Goal: Obtain resource: Obtain resource

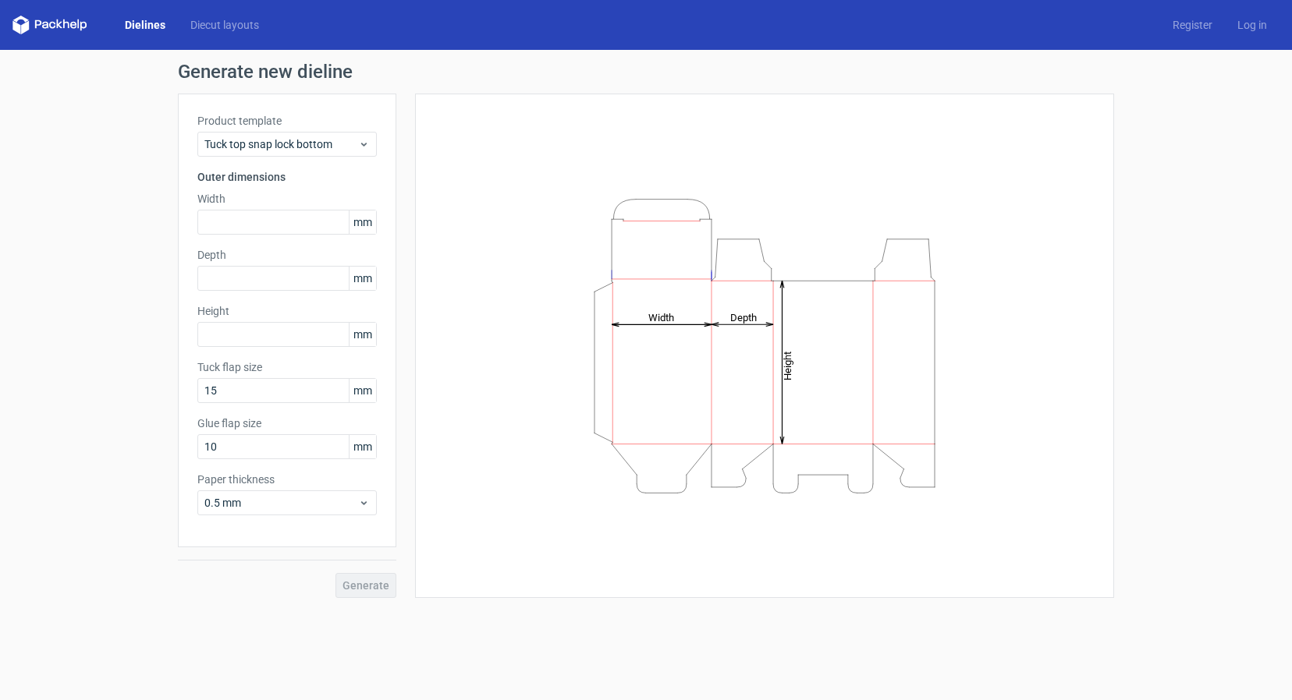
click at [287, 239] on div "Product template Tuck top snap lock bottom Outer dimensions Width mm Depth mm H…" at bounding box center [287, 321] width 218 height 454
click at [300, 229] on input "text" at bounding box center [286, 222] width 179 height 25
click at [363, 153] on div "Tuck top snap lock bottom" at bounding box center [286, 144] width 179 height 25
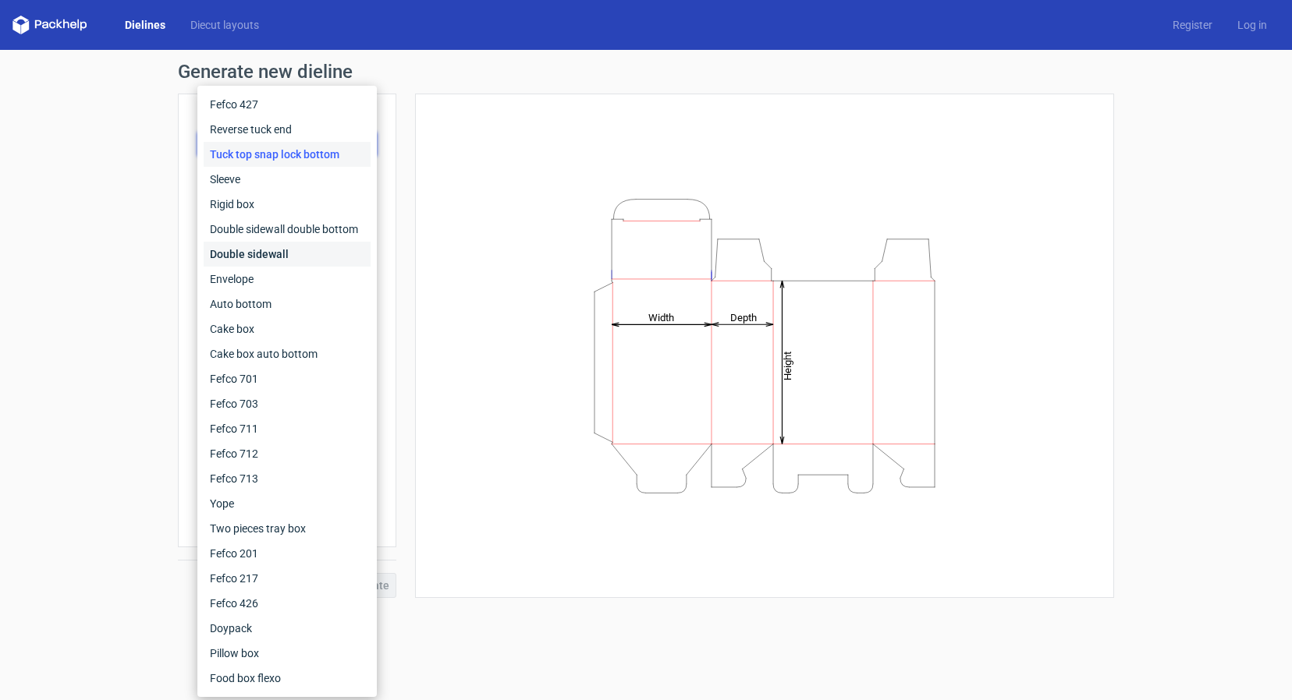
click at [316, 250] on div "Double sidewall" at bounding box center [287, 254] width 167 height 25
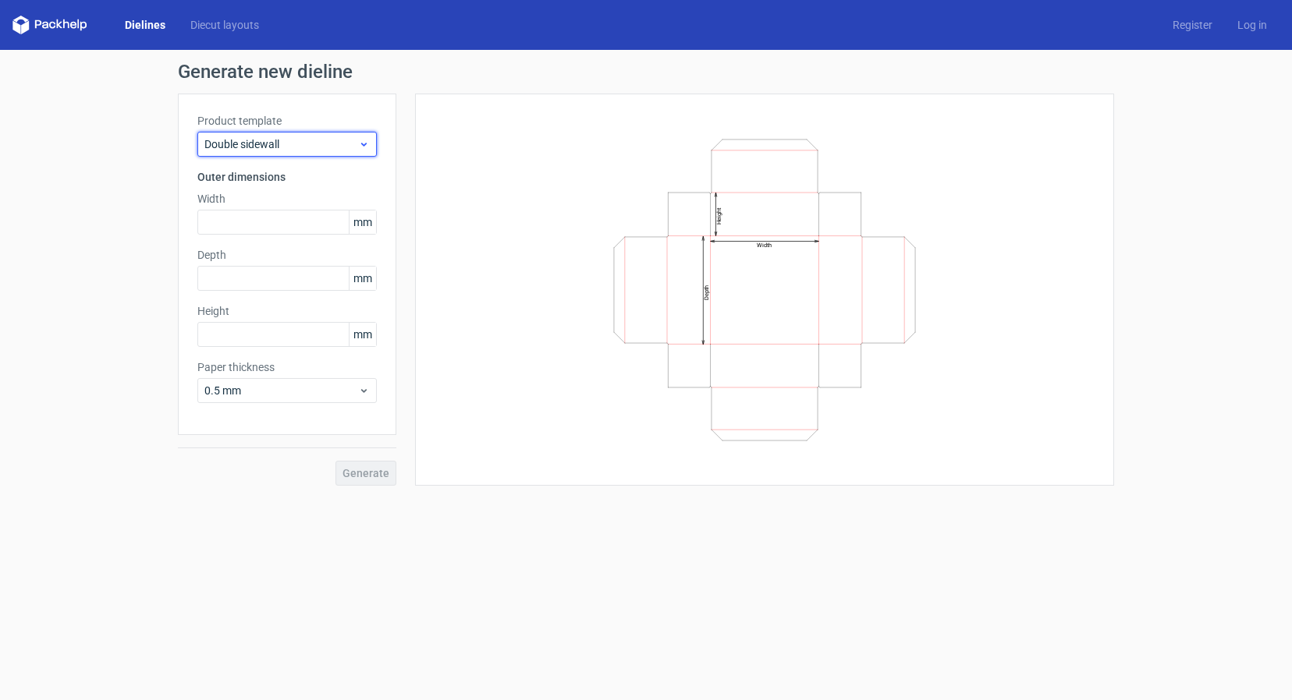
click at [365, 147] on icon at bounding box center [364, 144] width 12 height 12
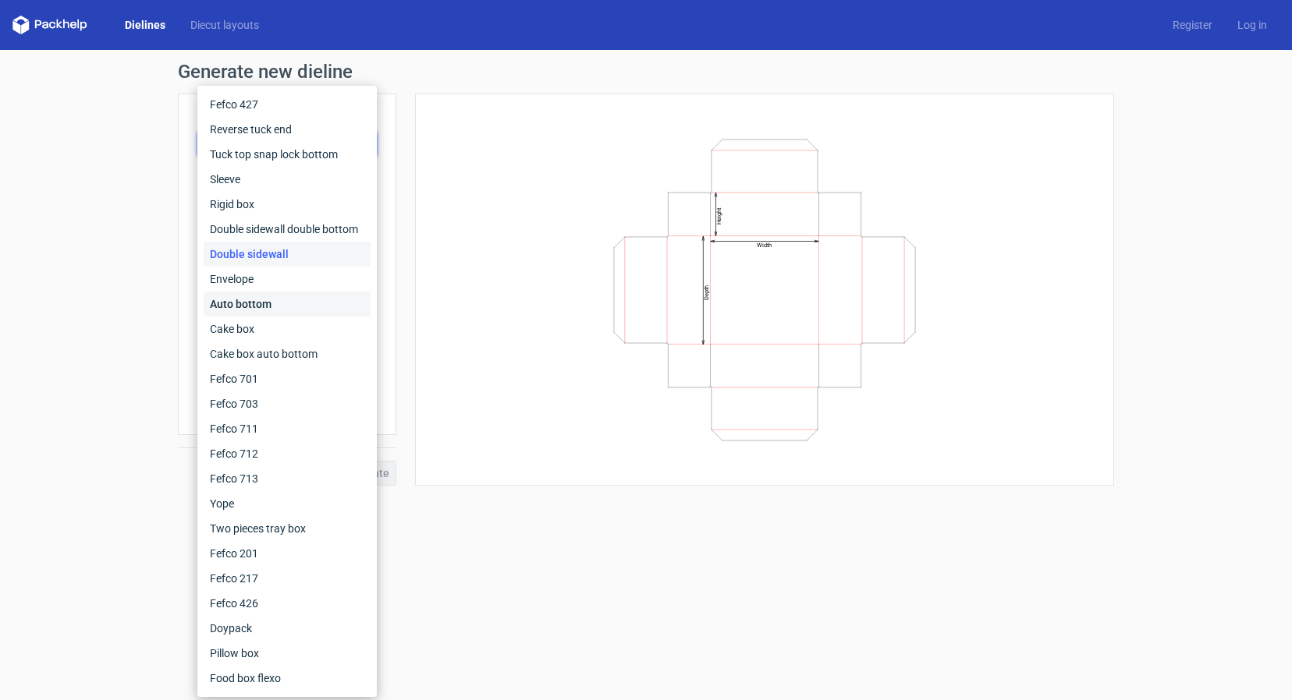
click at [276, 307] on div "Auto bottom" at bounding box center [287, 304] width 167 height 25
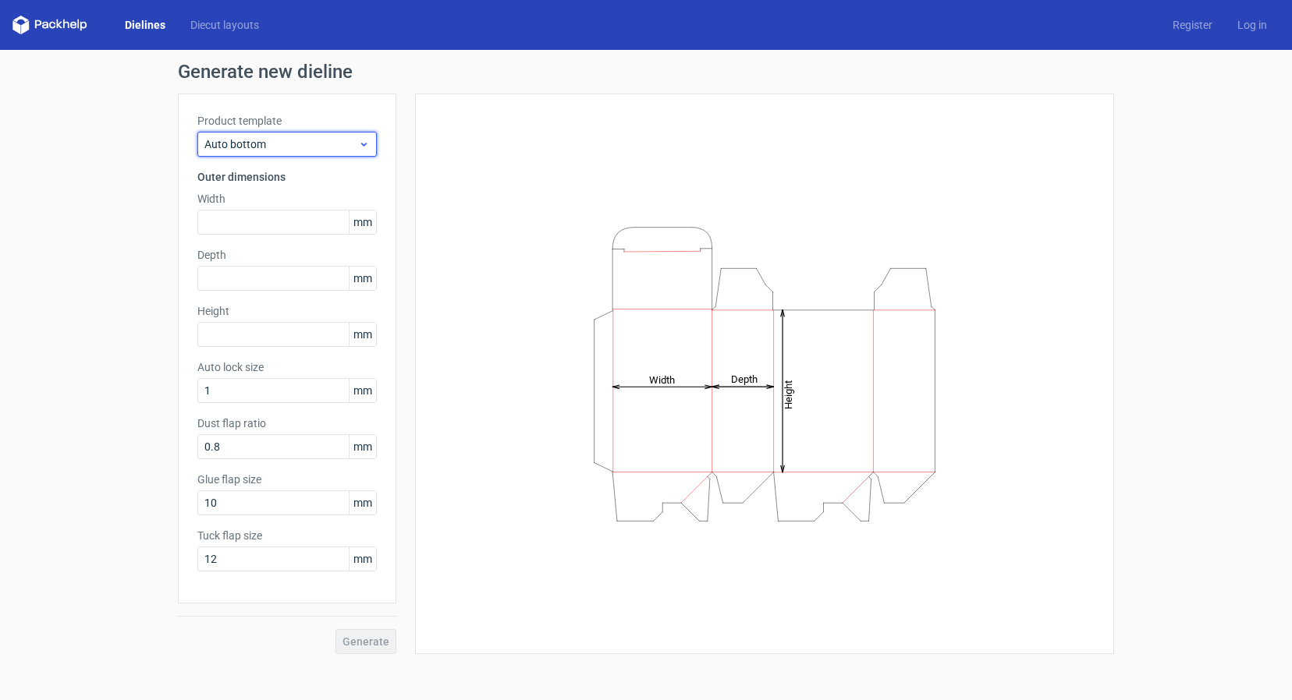
click at [310, 148] on span "Auto bottom" at bounding box center [281, 145] width 154 height 16
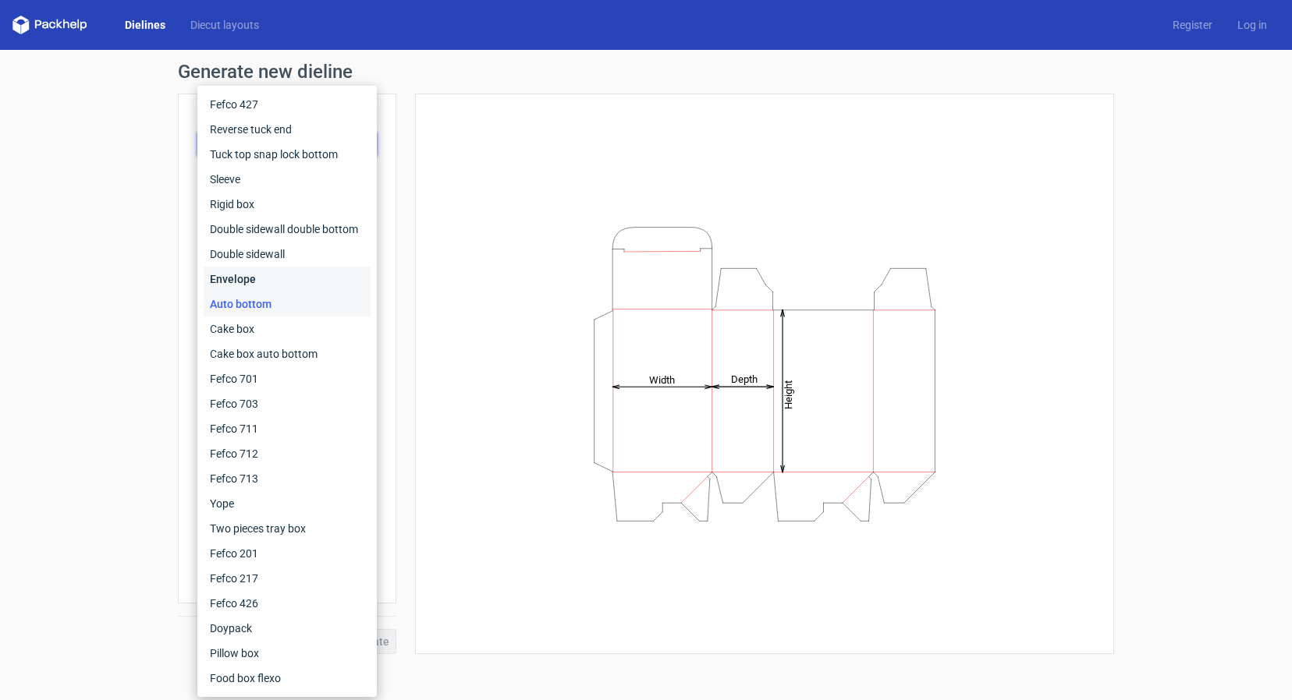
click at [250, 273] on div "Envelope" at bounding box center [287, 279] width 167 height 25
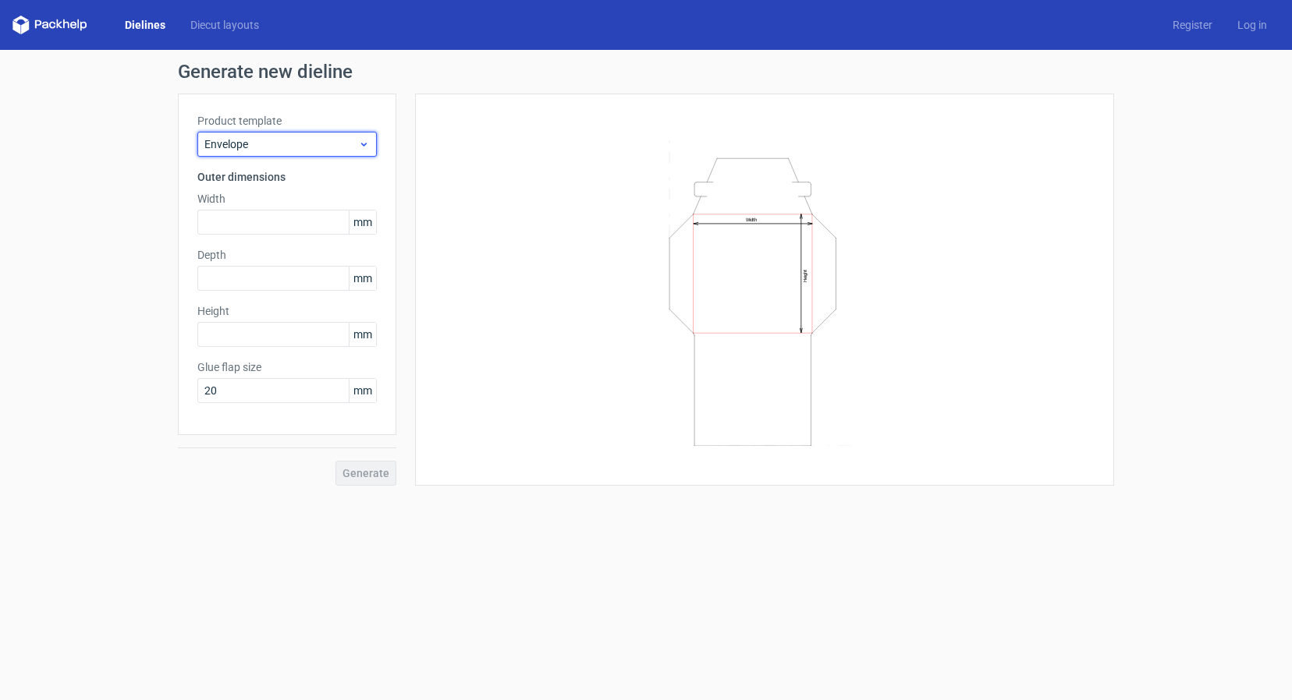
click at [286, 152] on div "Envelope" at bounding box center [286, 144] width 179 height 25
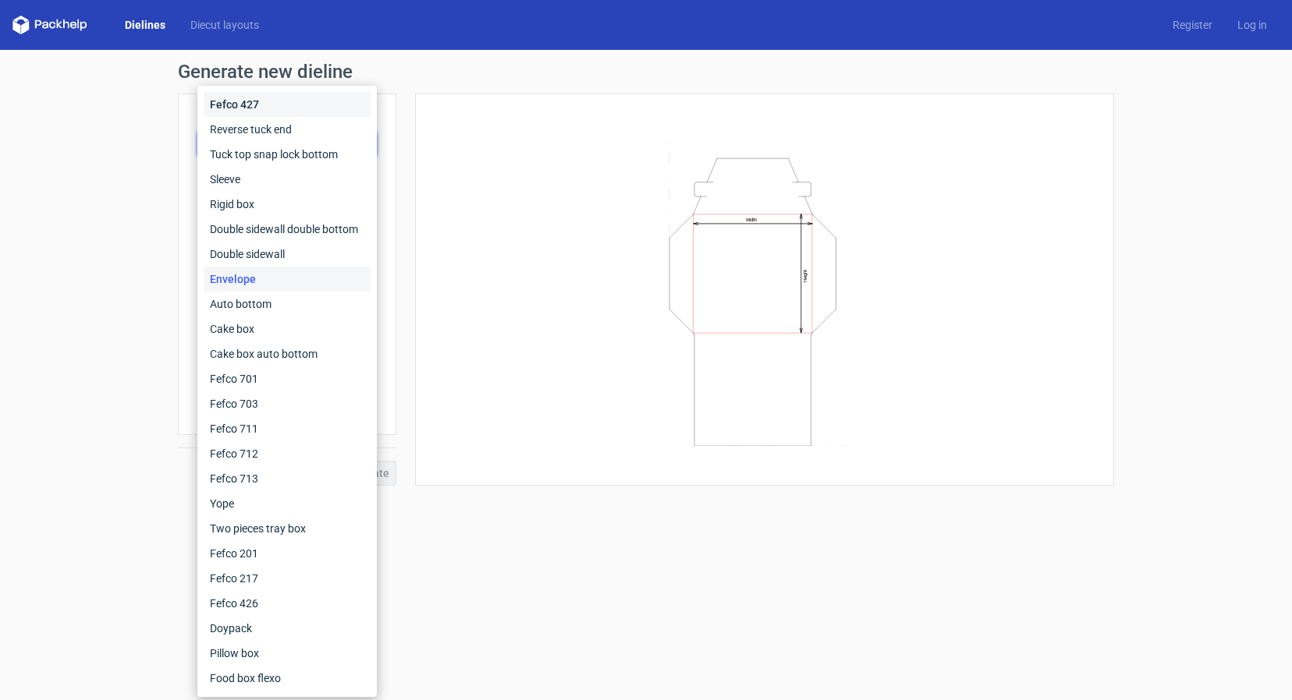
click at [249, 101] on div "Fefco 427" at bounding box center [287, 104] width 167 height 25
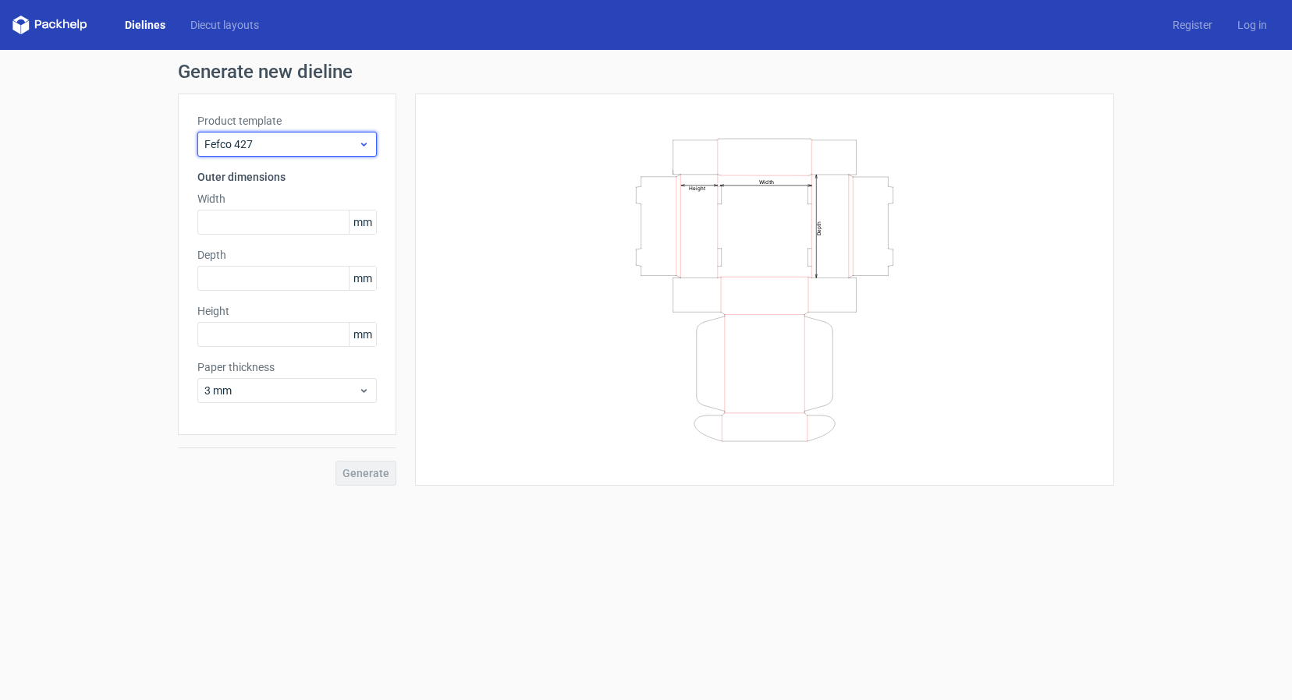
click at [283, 134] on div "Fefco 427" at bounding box center [286, 144] width 179 height 25
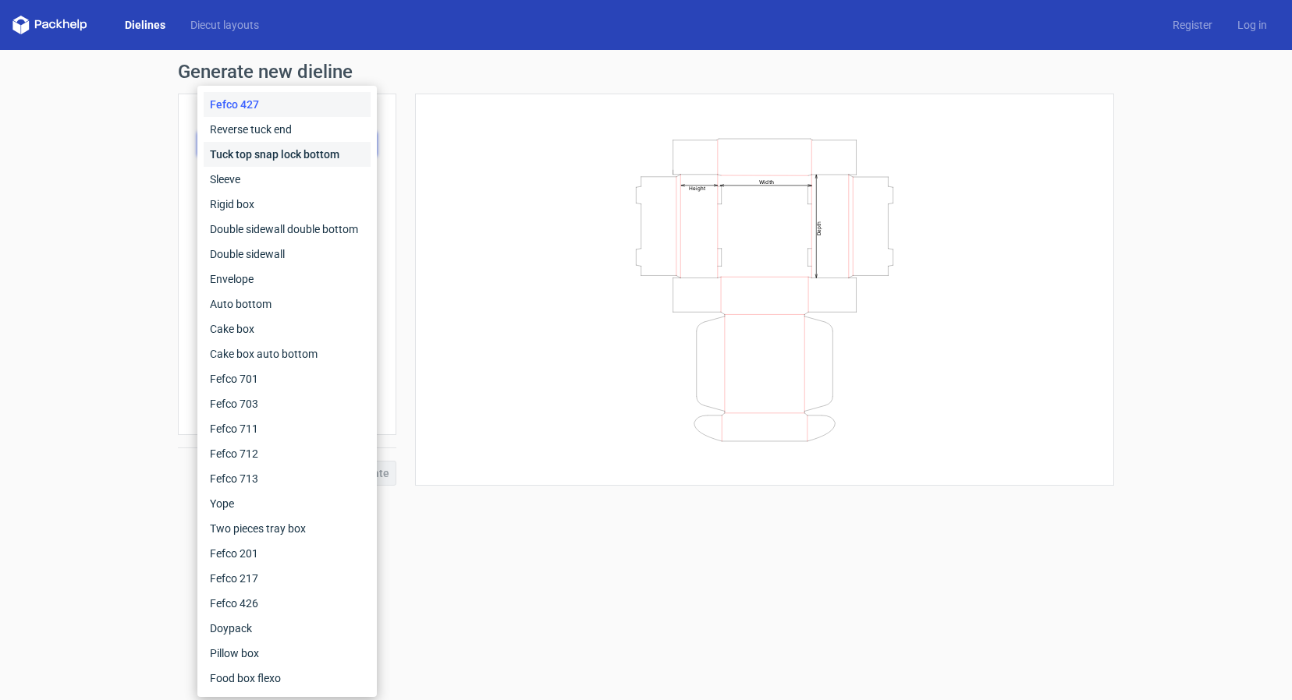
click at [274, 156] on div "Tuck top snap lock bottom" at bounding box center [287, 154] width 167 height 25
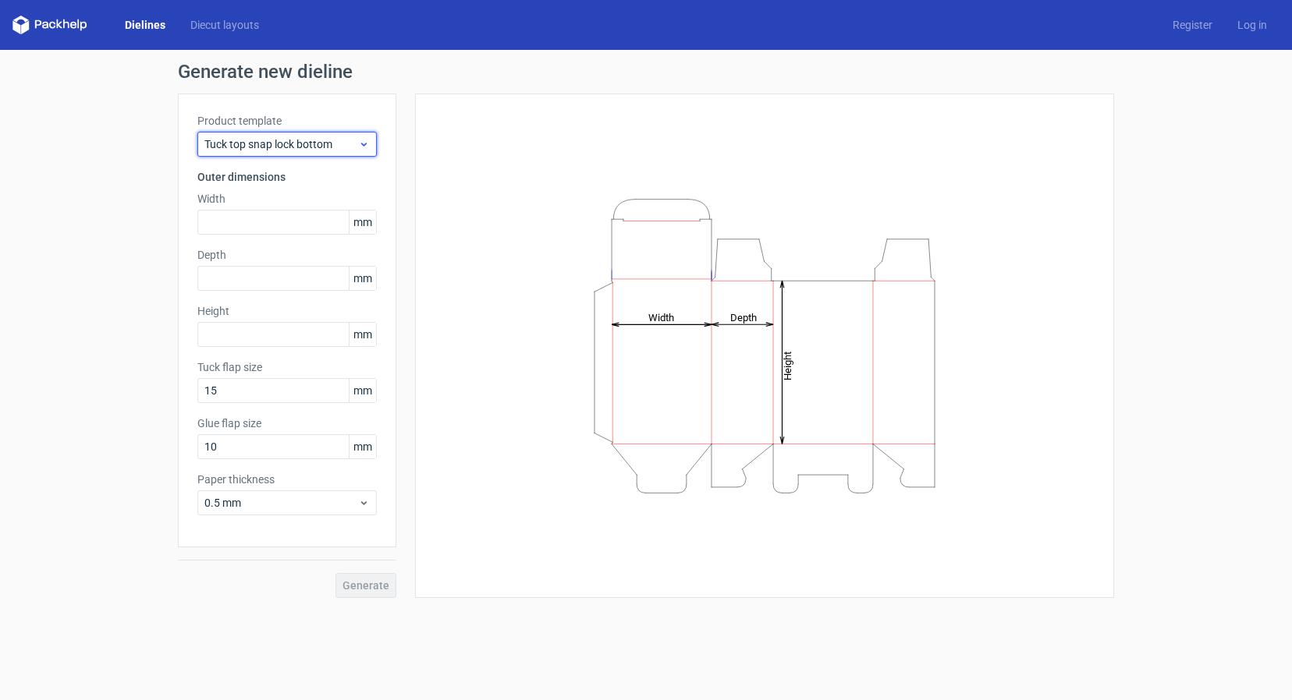
click at [282, 145] on span "Tuck top snap lock bottom" at bounding box center [281, 145] width 154 height 16
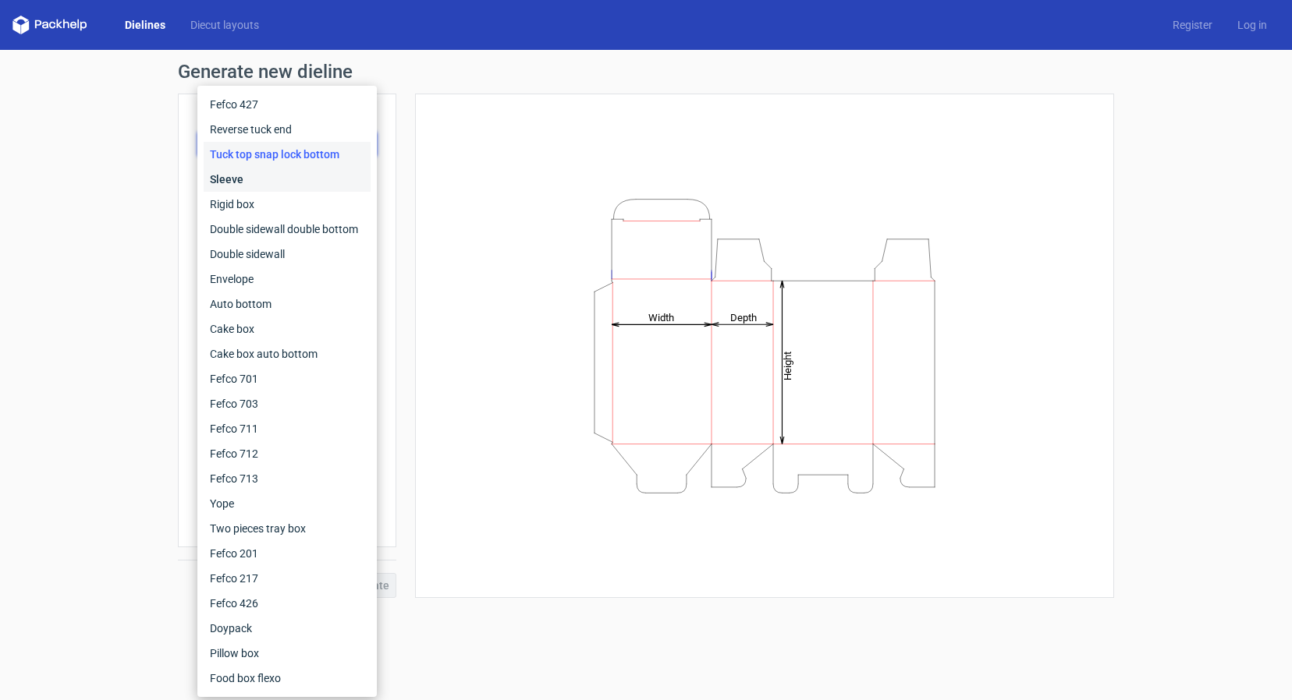
click at [281, 175] on div "Sleeve" at bounding box center [287, 179] width 167 height 25
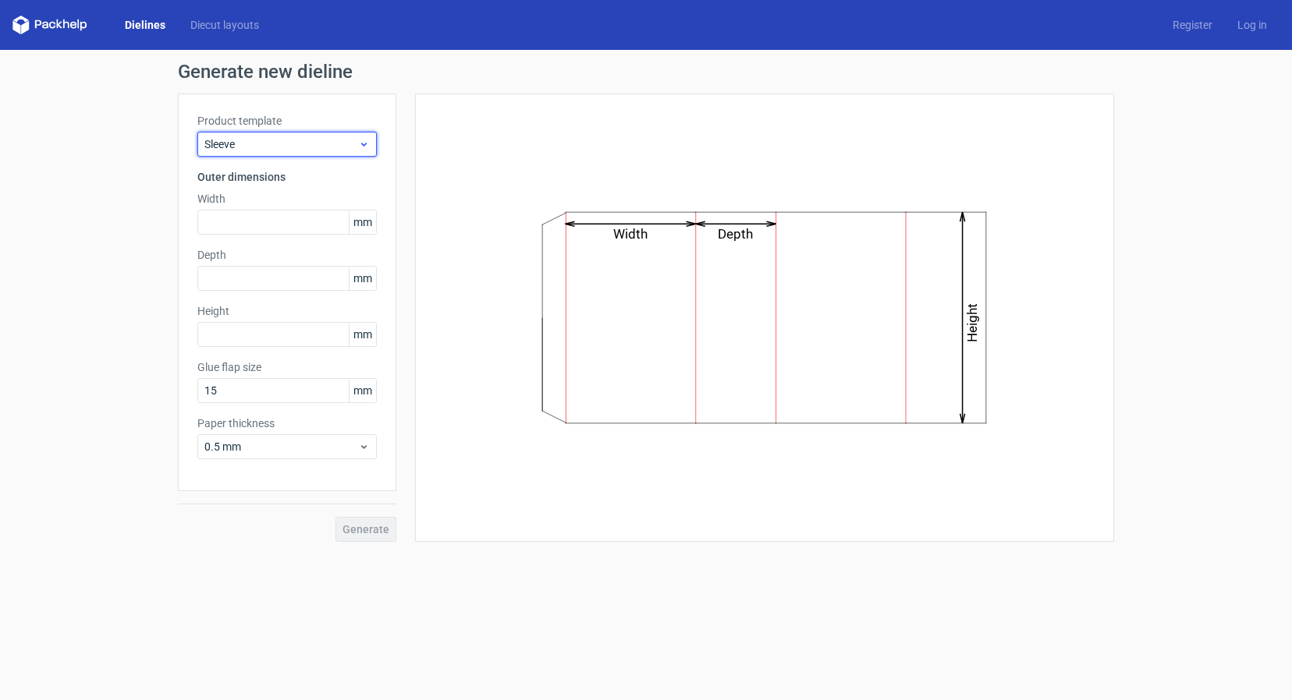
click at [303, 147] on span "Sleeve" at bounding box center [281, 145] width 154 height 16
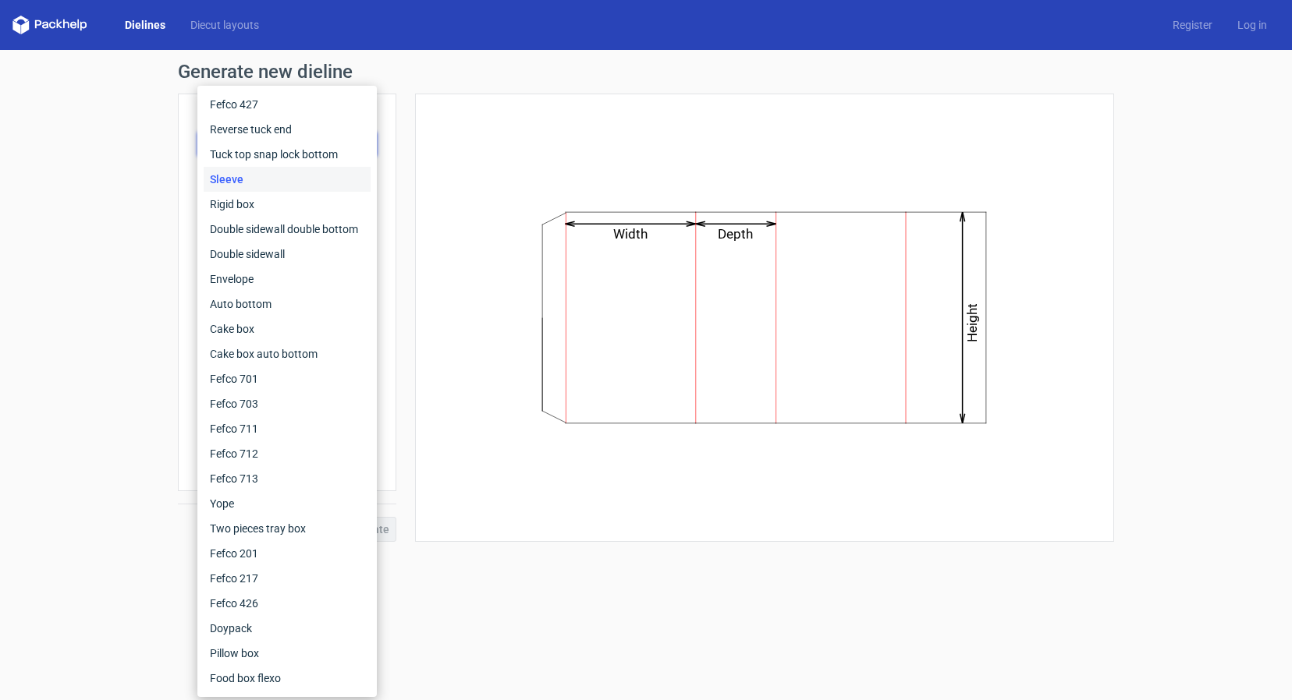
click at [276, 179] on div "Sleeve" at bounding box center [287, 179] width 167 height 25
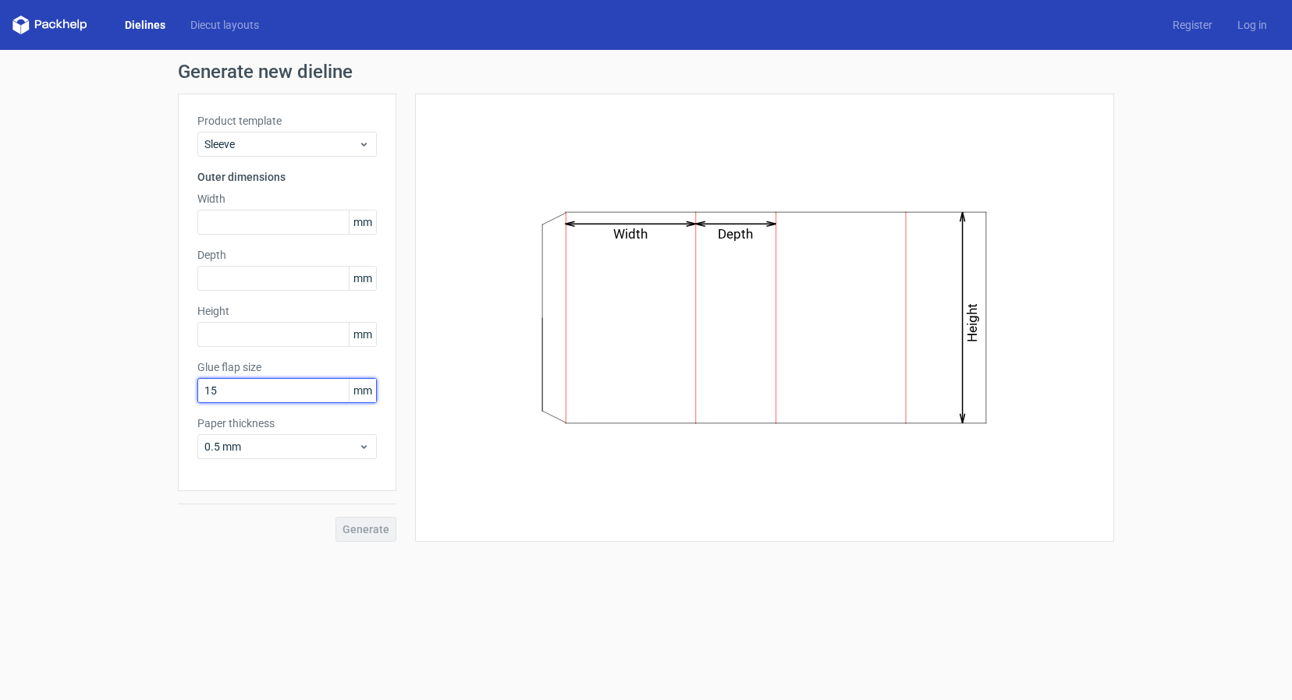
click at [318, 392] on input "15" at bounding box center [286, 390] width 179 height 25
type input "150"
click at [410, 379] on div "Width Depth Height" at bounding box center [755, 318] width 718 height 449
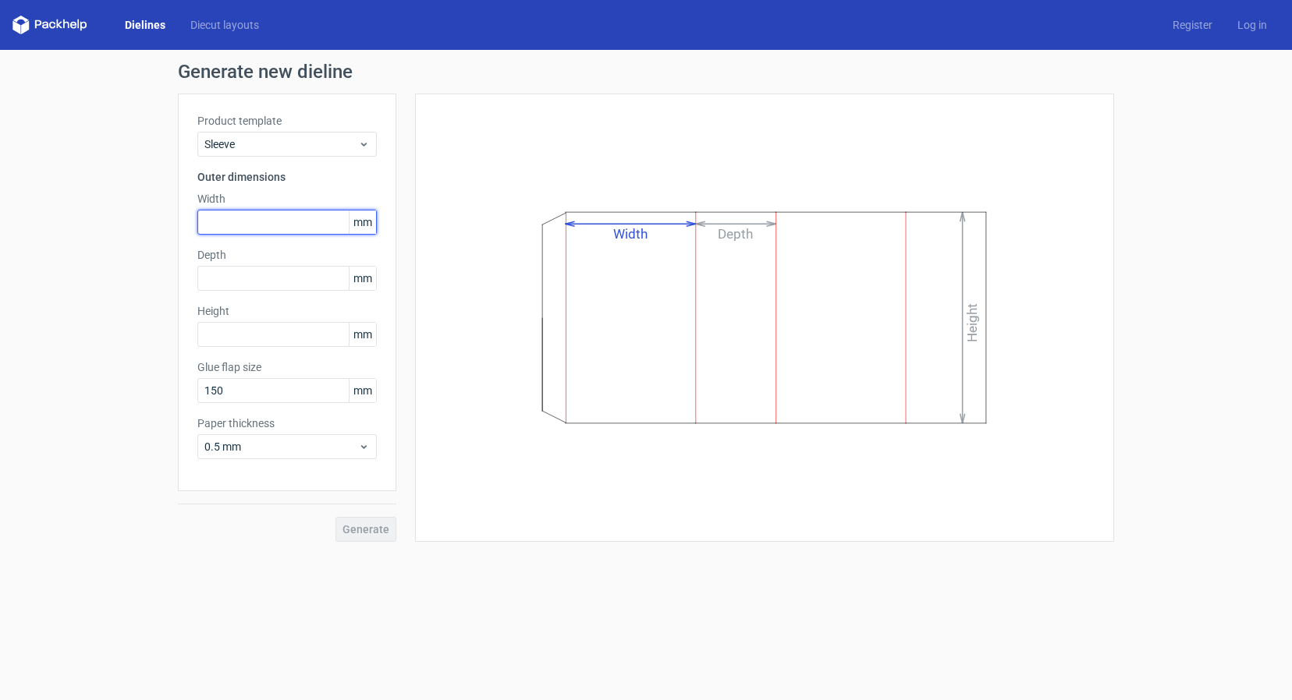
click at [220, 219] on input "text" at bounding box center [286, 222] width 179 height 25
type input "420"
click at [222, 285] on input "text" at bounding box center [286, 278] width 179 height 25
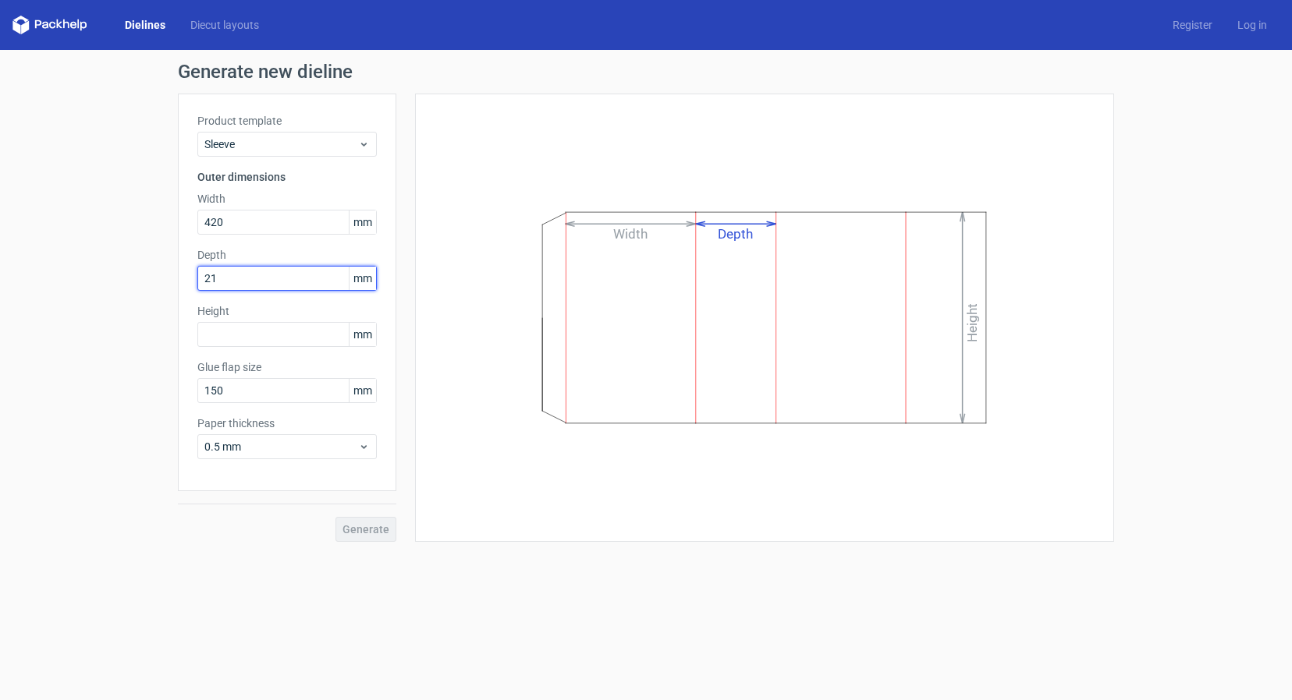
type input "210"
click at [243, 351] on div "Product template Sleeve Outer dimensions Width 420 mm Depth 210 mm Height mm Gl…" at bounding box center [287, 293] width 218 height 398
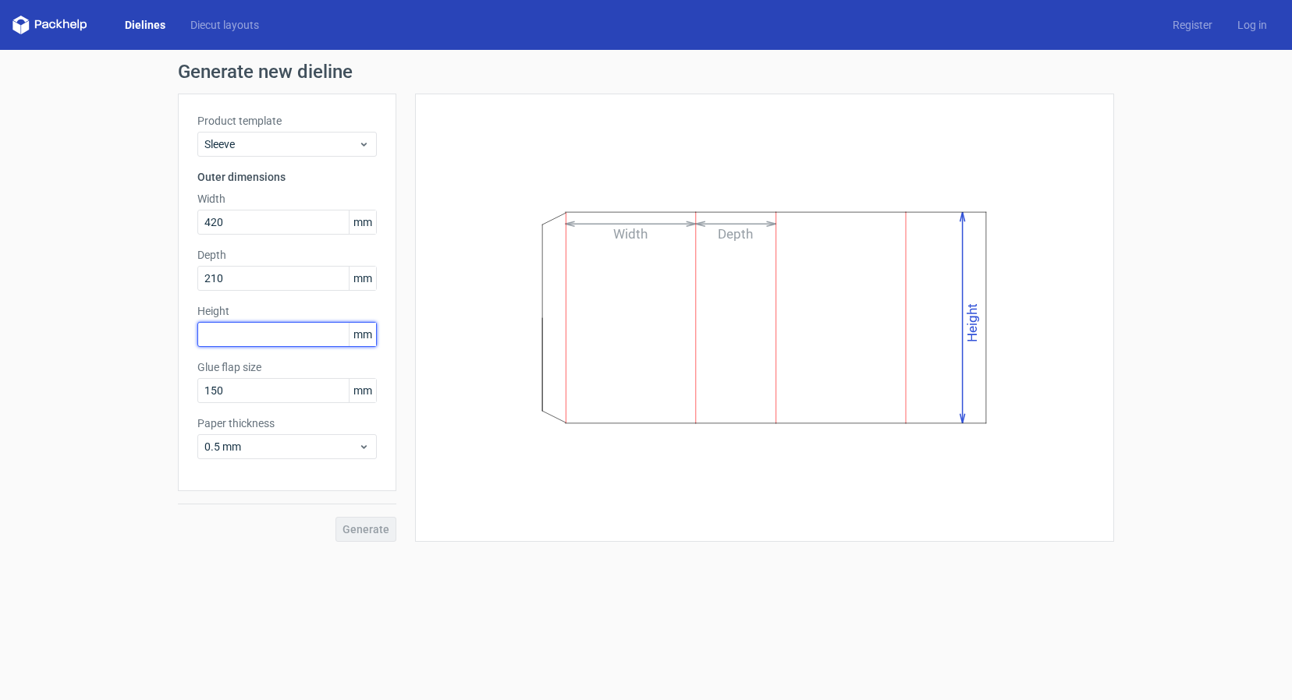
click at [249, 342] on input "text" at bounding box center [286, 334] width 179 height 25
type input "325"
click at [420, 483] on div "Width Depth Height" at bounding box center [764, 318] width 699 height 449
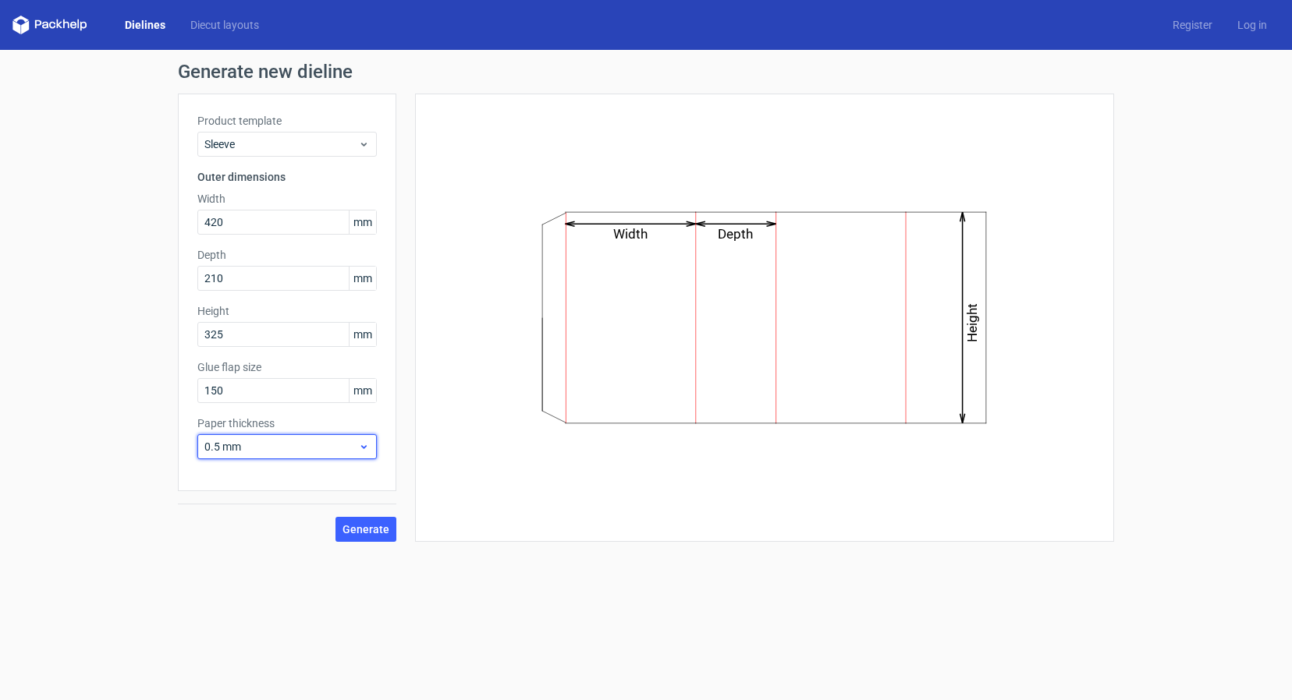
click at [369, 444] on icon at bounding box center [364, 447] width 12 height 12
click at [250, 527] on div "1 mm" at bounding box center [287, 531] width 167 height 25
click at [348, 530] on span "Generate" at bounding box center [365, 529] width 47 height 11
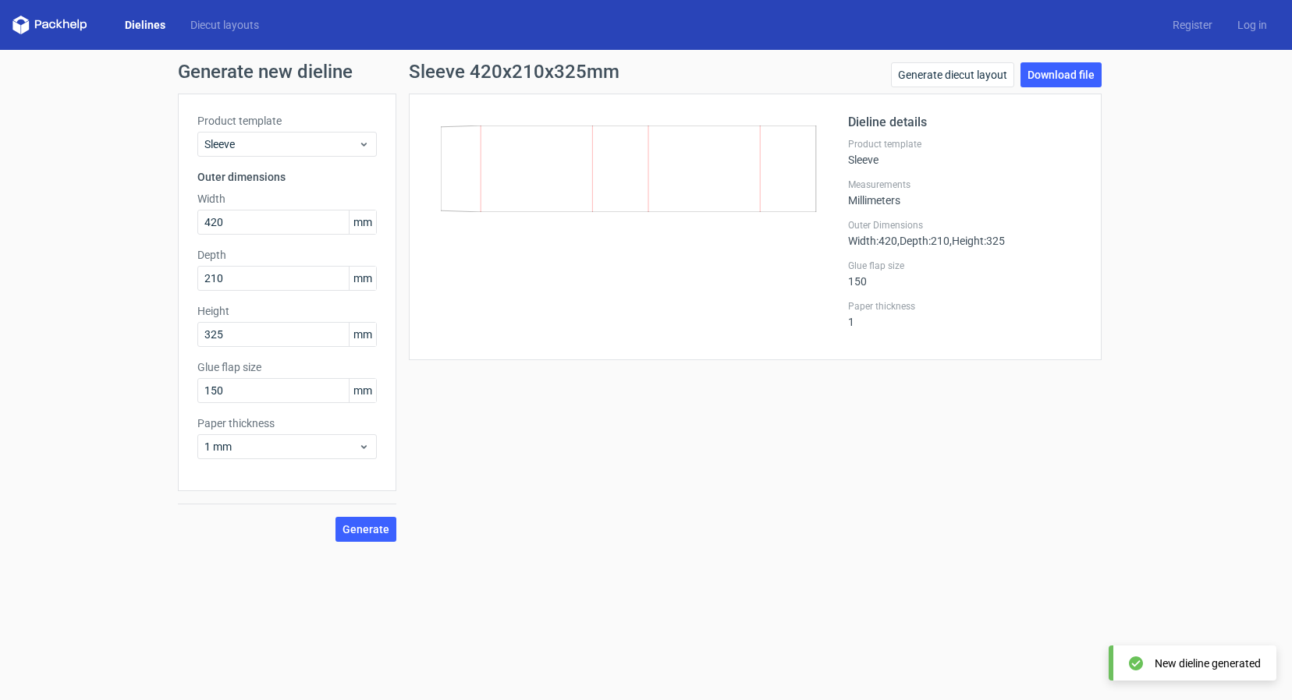
click at [640, 160] on icon at bounding box center [629, 169] width 376 height 87
click at [356, 149] on span "Sleeve" at bounding box center [281, 145] width 154 height 16
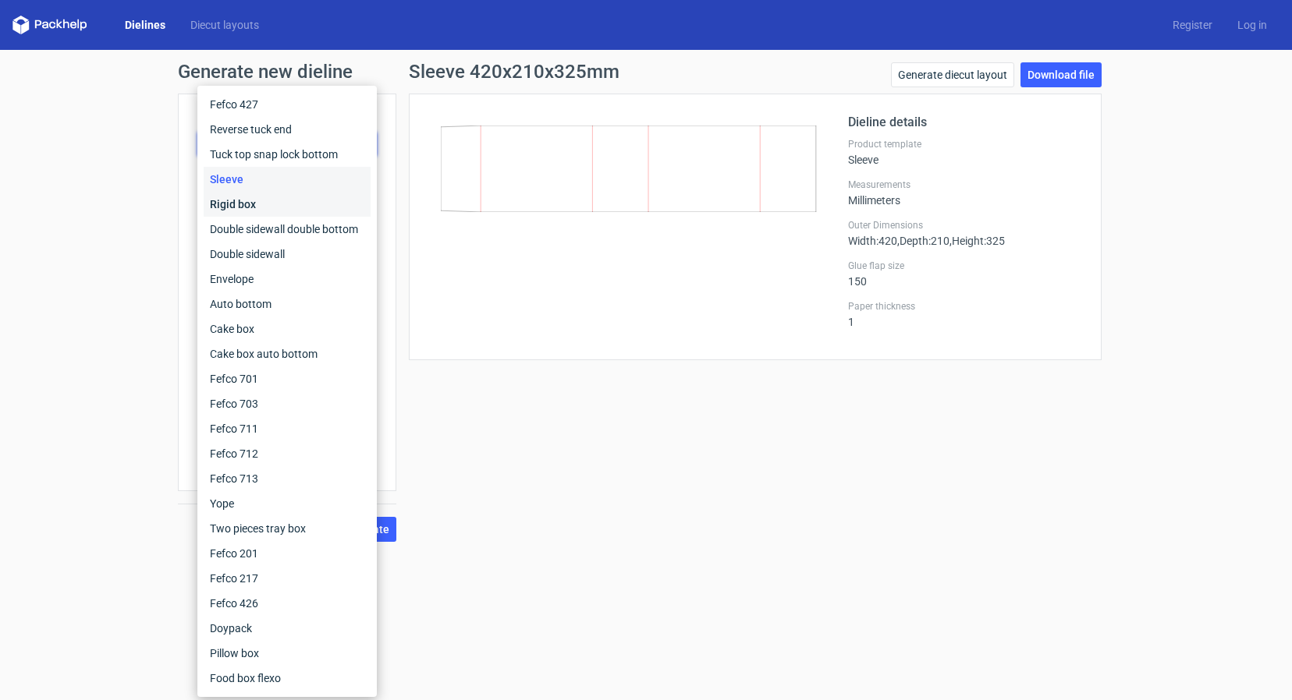
click at [297, 205] on div "Rigid box" at bounding box center [287, 204] width 167 height 25
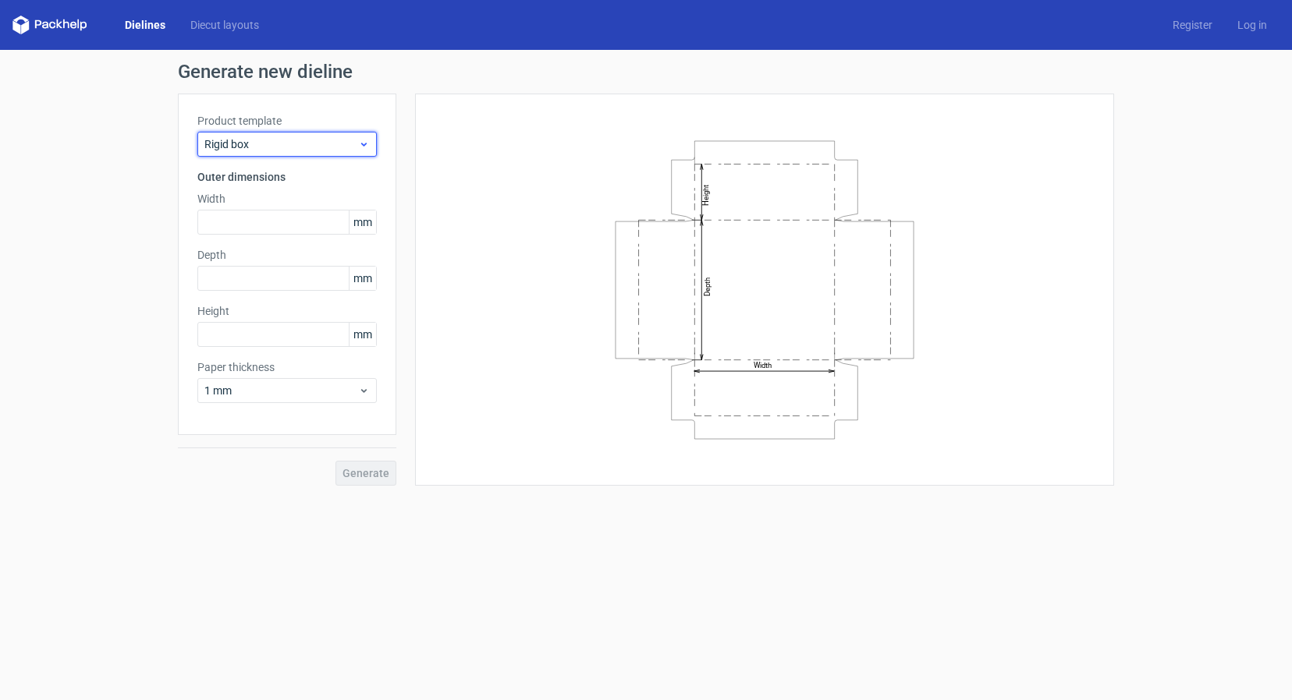
click at [332, 147] on span "Rigid box" at bounding box center [281, 145] width 154 height 16
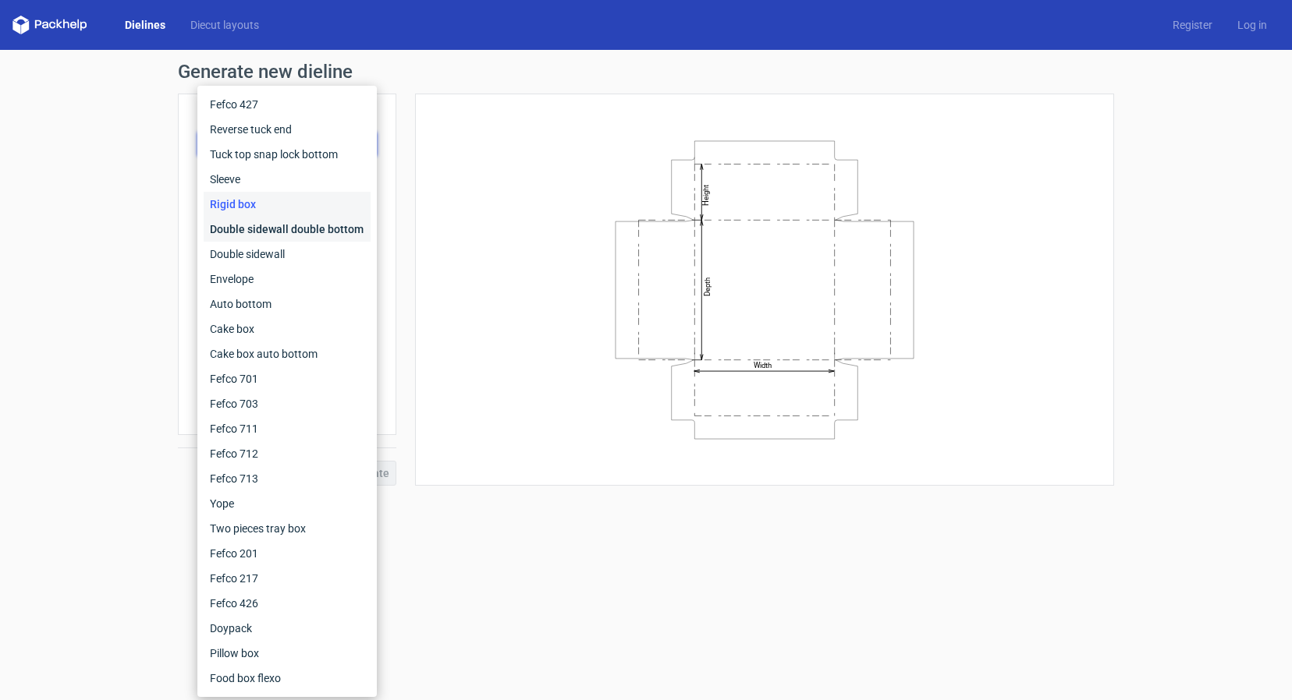
click at [305, 224] on div "Double sidewall double bottom" at bounding box center [287, 229] width 167 height 25
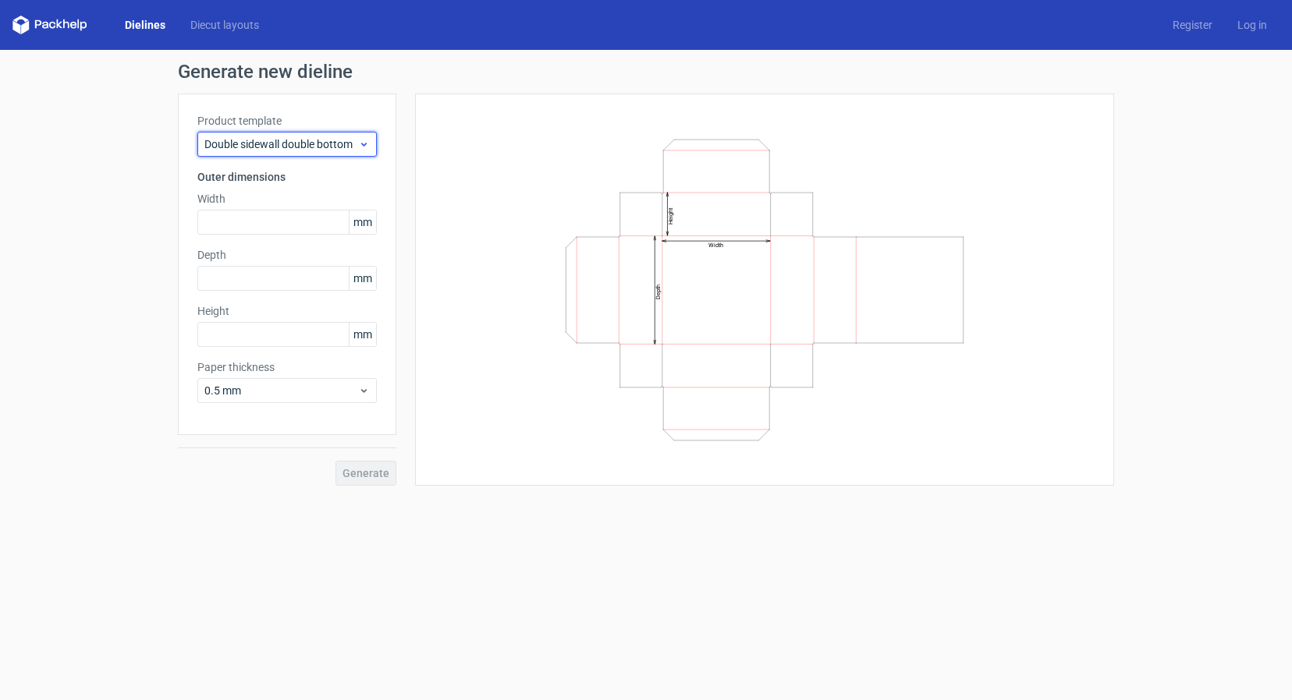
click at [349, 152] on div "Double sidewall double bottom" at bounding box center [286, 144] width 179 height 25
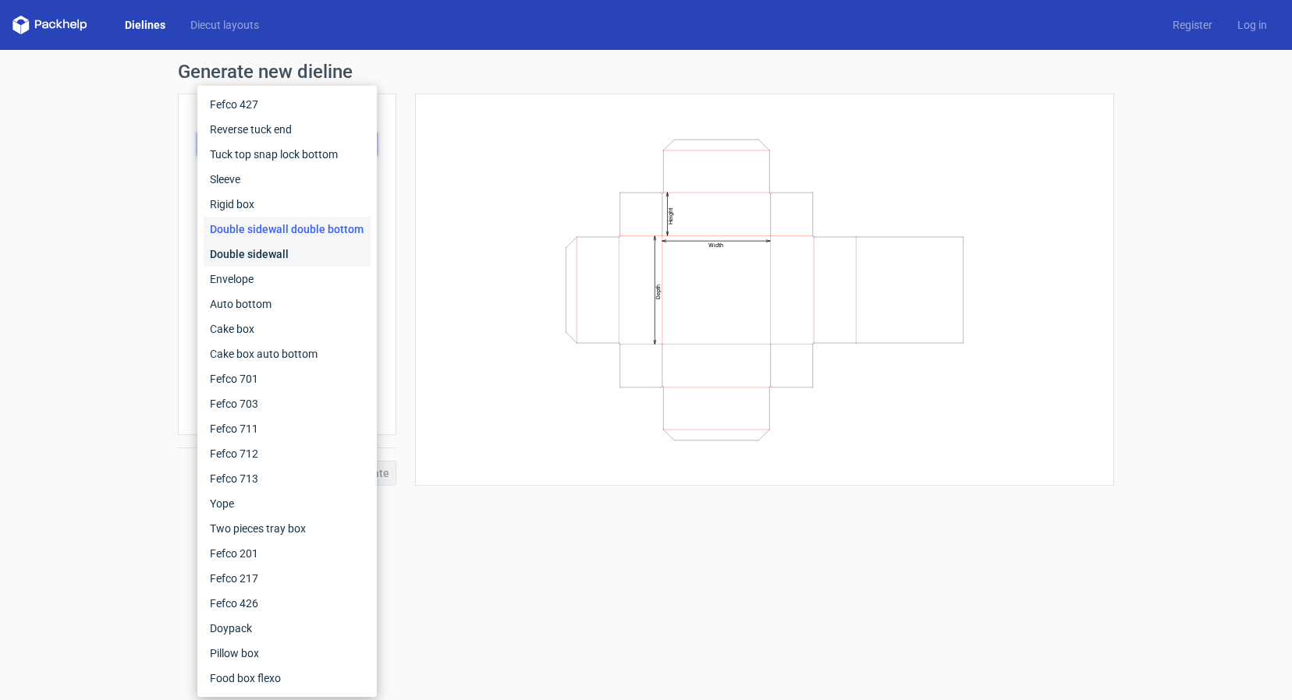
click at [315, 249] on div "Double sidewall" at bounding box center [287, 254] width 167 height 25
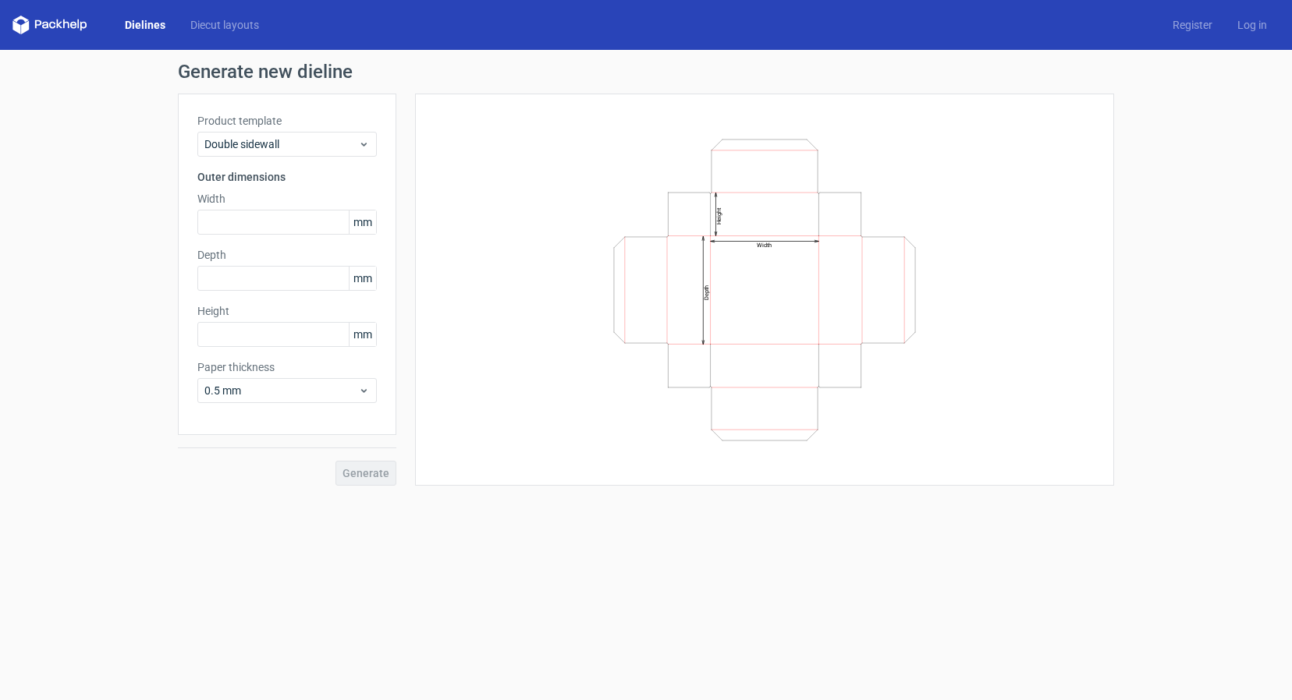
click at [353, 175] on h3 "Outer dimensions" at bounding box center [286, 177] width 179 height 16
click at [353, 156] on div "Double sidewall" at bounding box center [286, 144] width 179 height 25
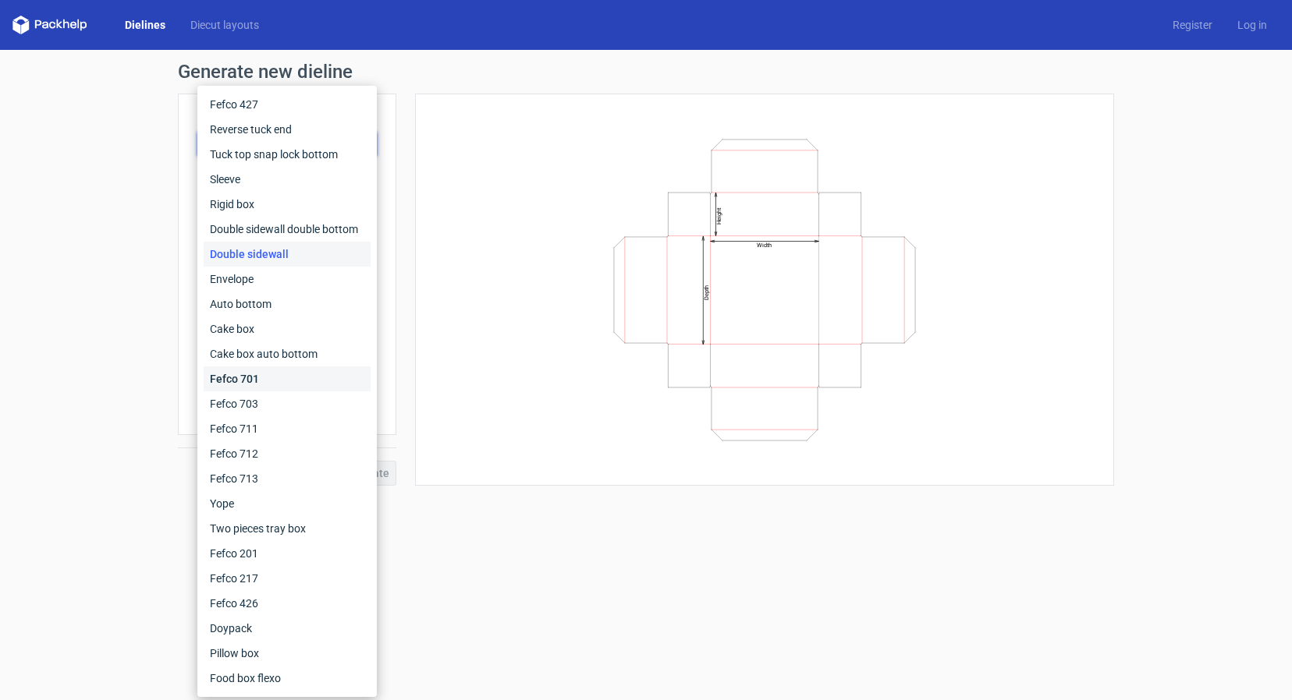
click at [292, 373] on div "Fefco 701" at bounding box center [287, 379] width 167 height 25
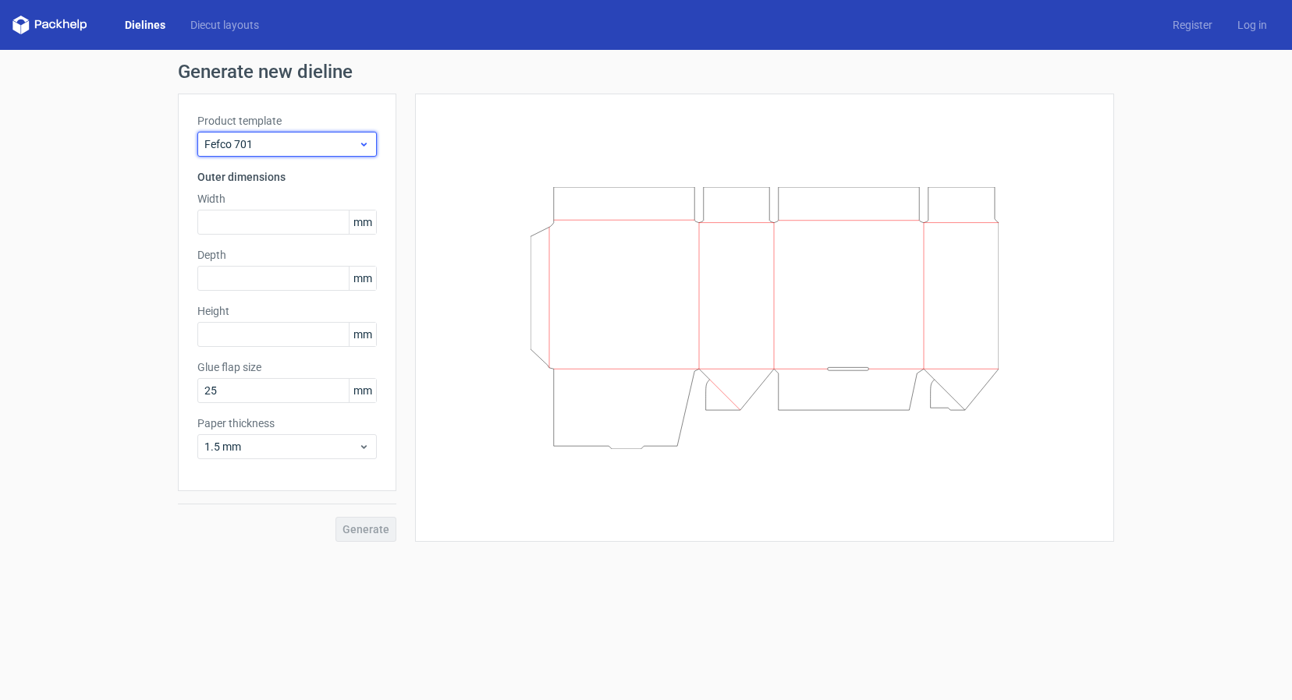
click at [366, 135] on div "Fefco 701" at bounding box center [286, 144] width 179 height 25
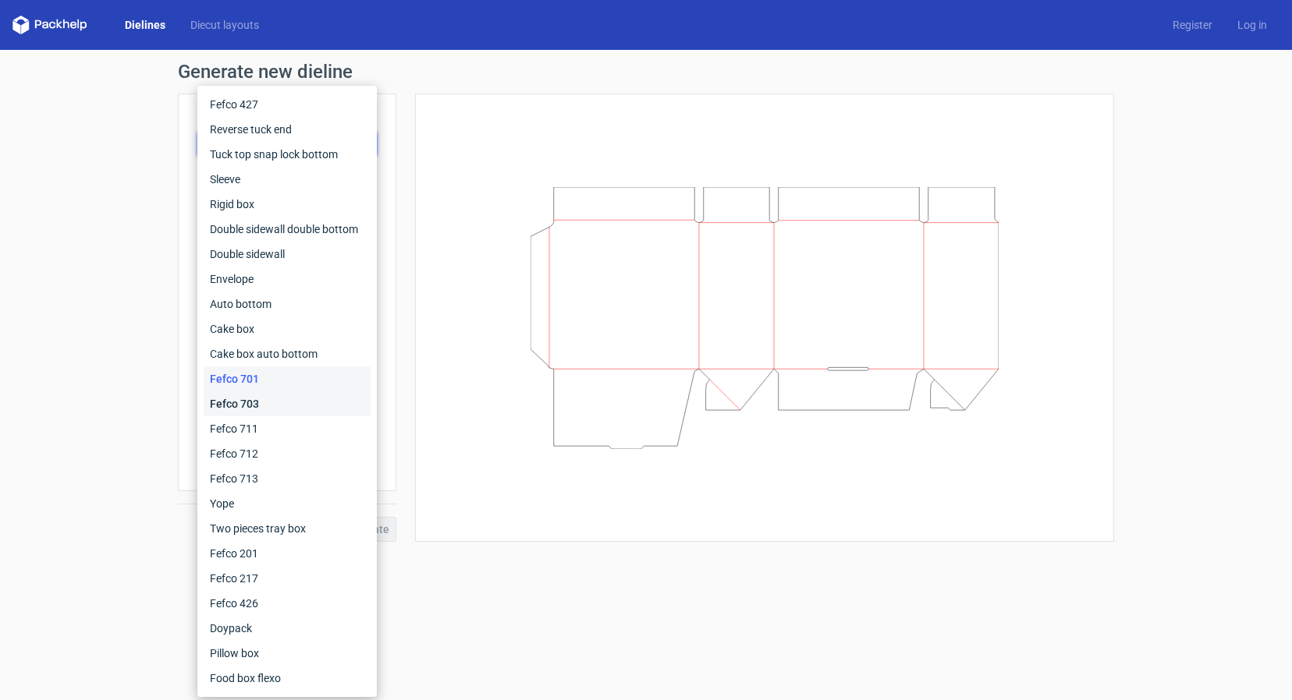
click at [282, 414] on div "Fefco 703" at bounding box center [287, 404] width 167 height 25
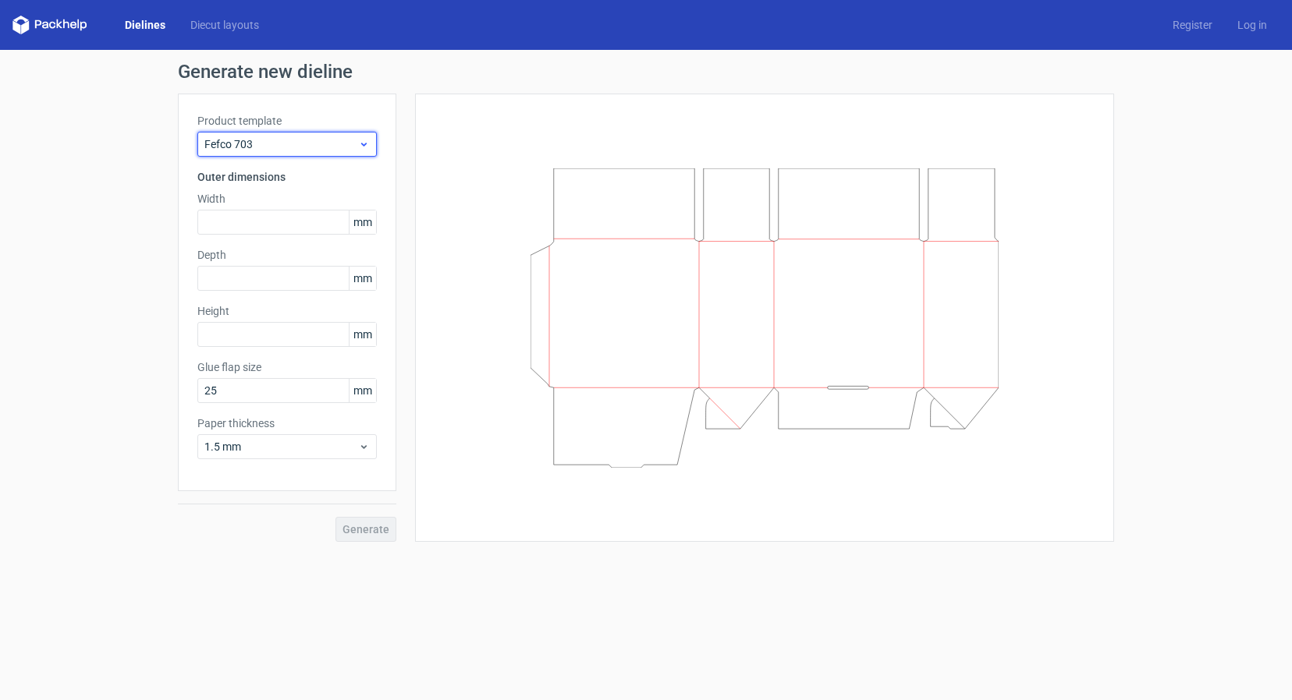
click at [364, 138] on icon at bounding box center [364, 144] width 12 height 12
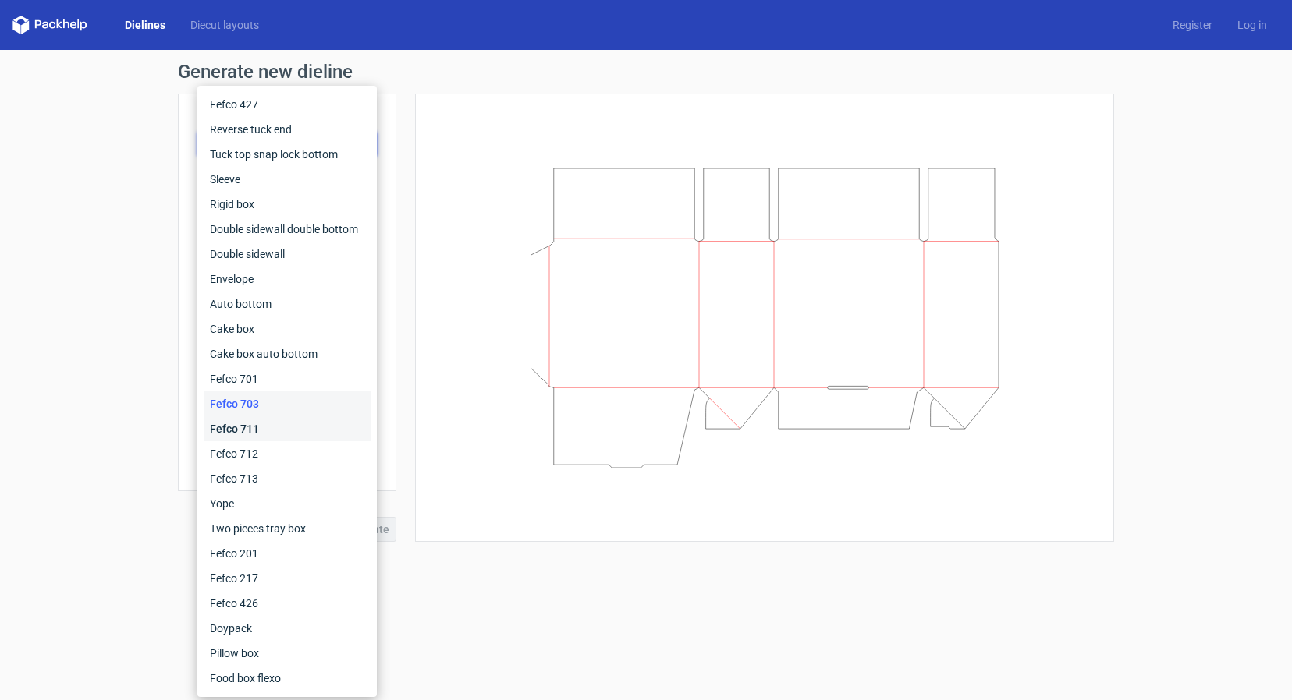
drag, startPoint x: 229, startPoint y: 419, endPoint x: 235, endPoint y: 413, distance: 8.3
click at [229, 420] on div "Fefco 711" at bounding box center [287, 429] width 167 height 25
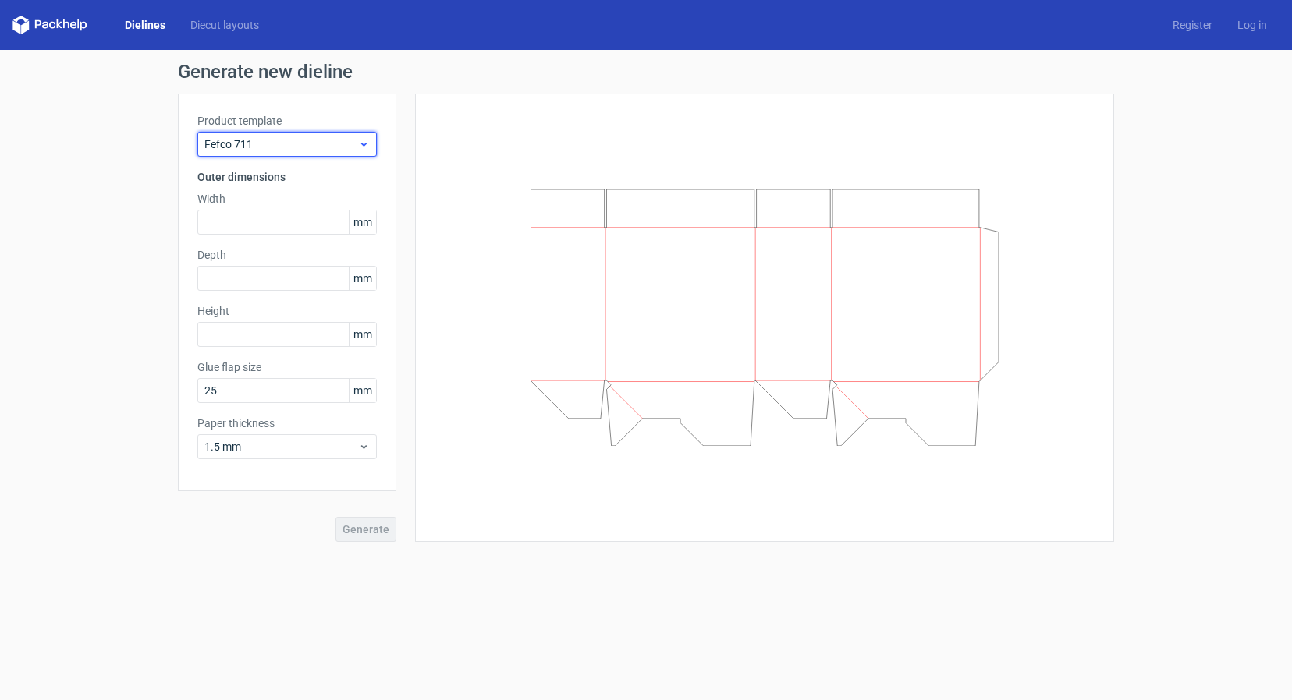
click at [356, 140] on span "Fefco 711" at bounding box center [281, 145] width 154 height 16
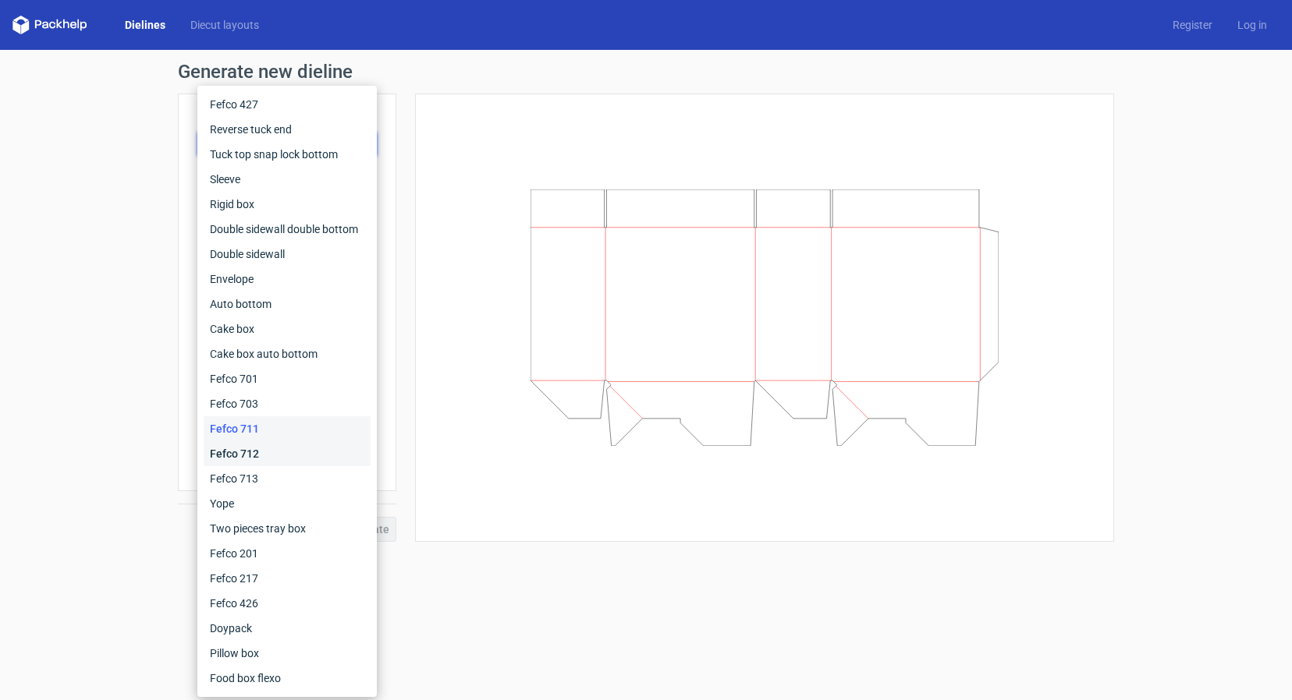
click at [246, 460] on div "Fefco 712" at bounding box center [287, 454] width 167 height 25
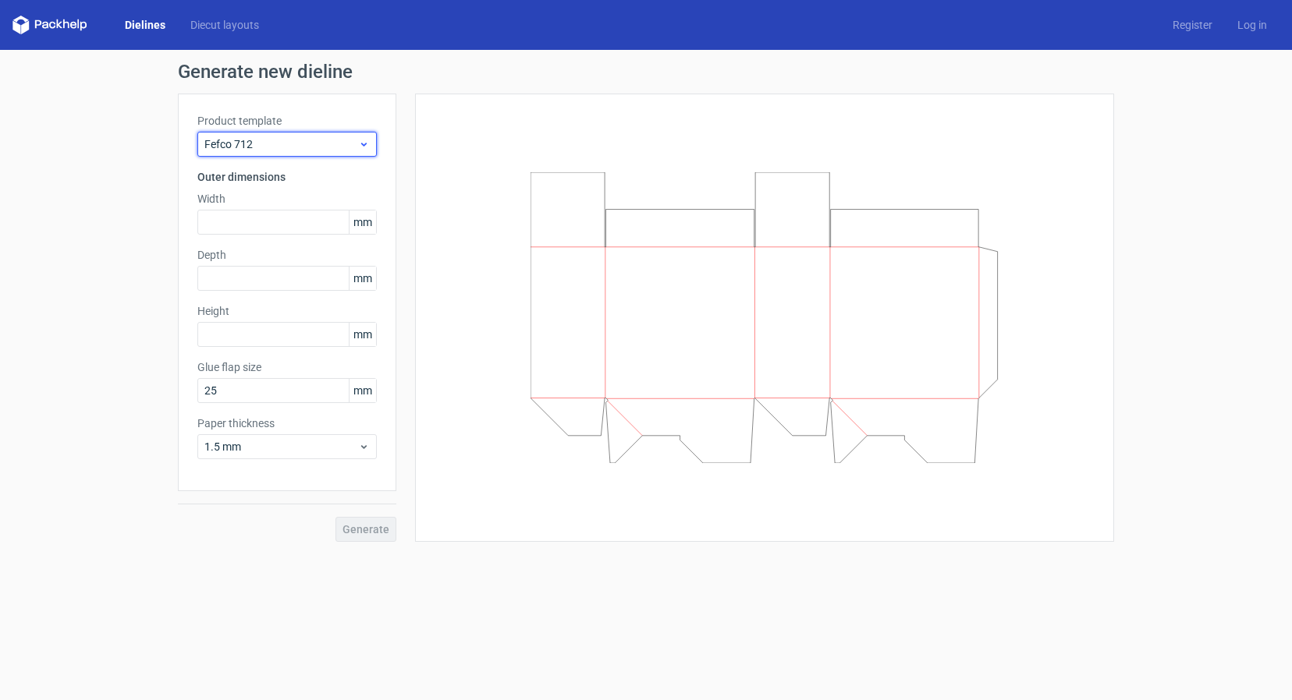
click at [355, 147] on span "Fefco 712" at bounding box center [281, 145] width 154 height 16
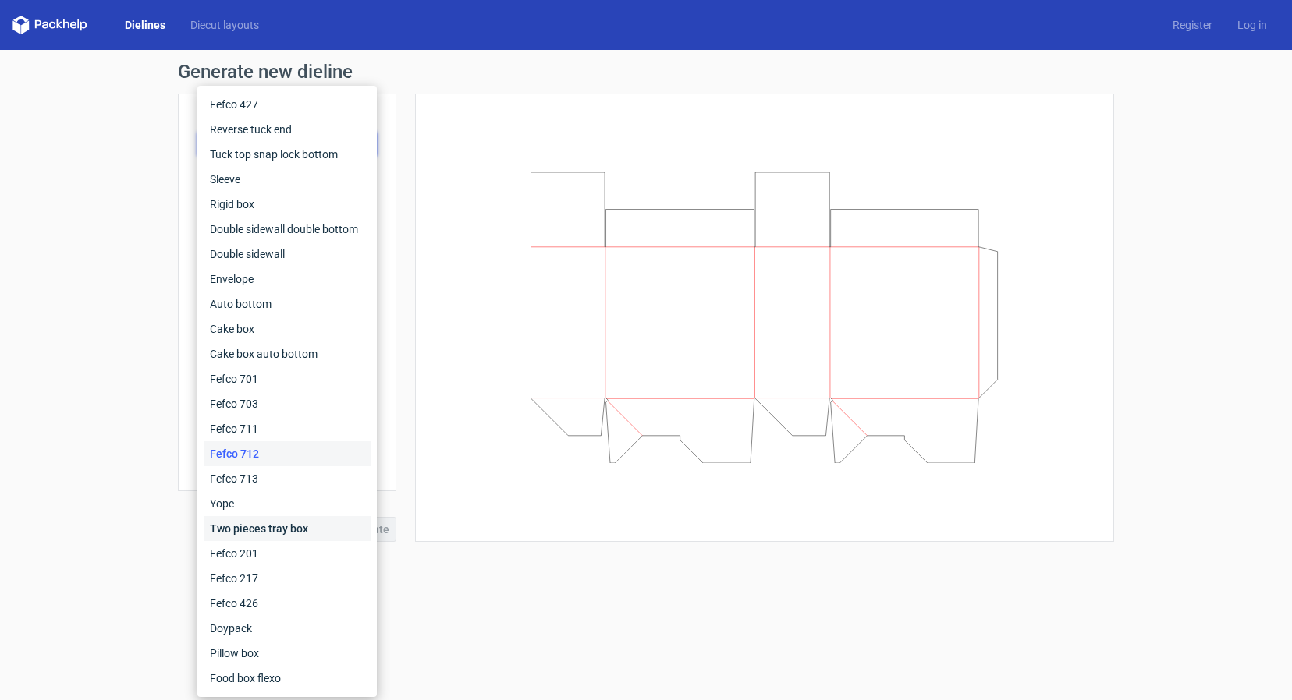
click at [293, 529] on div "Two pieces tray box" at bounding box center [287, 528] width 167 height 25
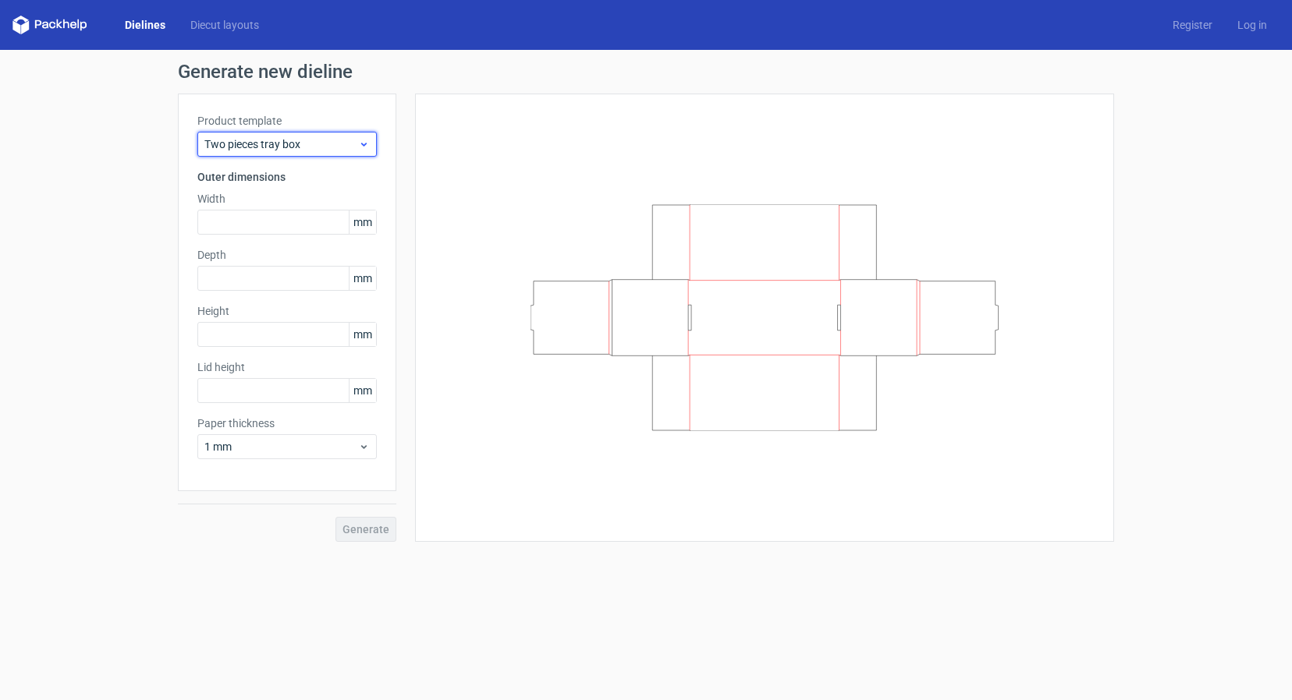
click at [361, 144] on use at bounding box center [363, 145] width 5 height 4
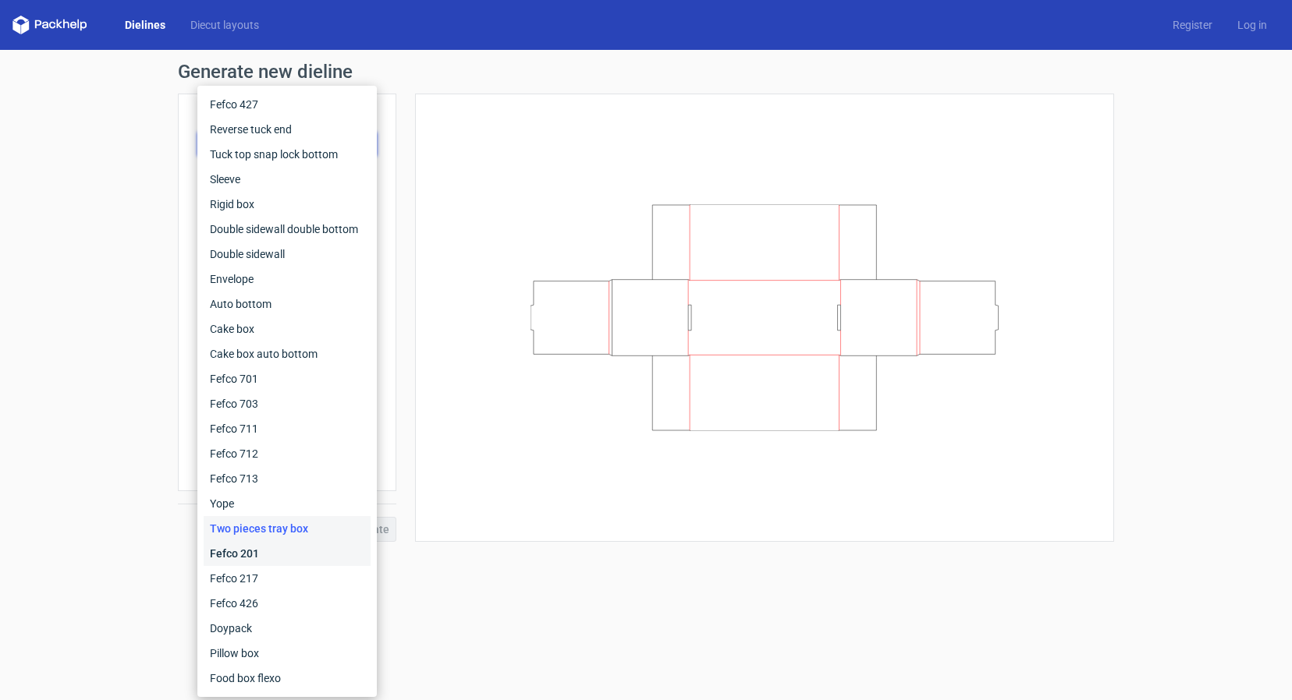
click at [339, 559] on div "Fefco 201" at bounding box center [287, 553] width 167 height 25
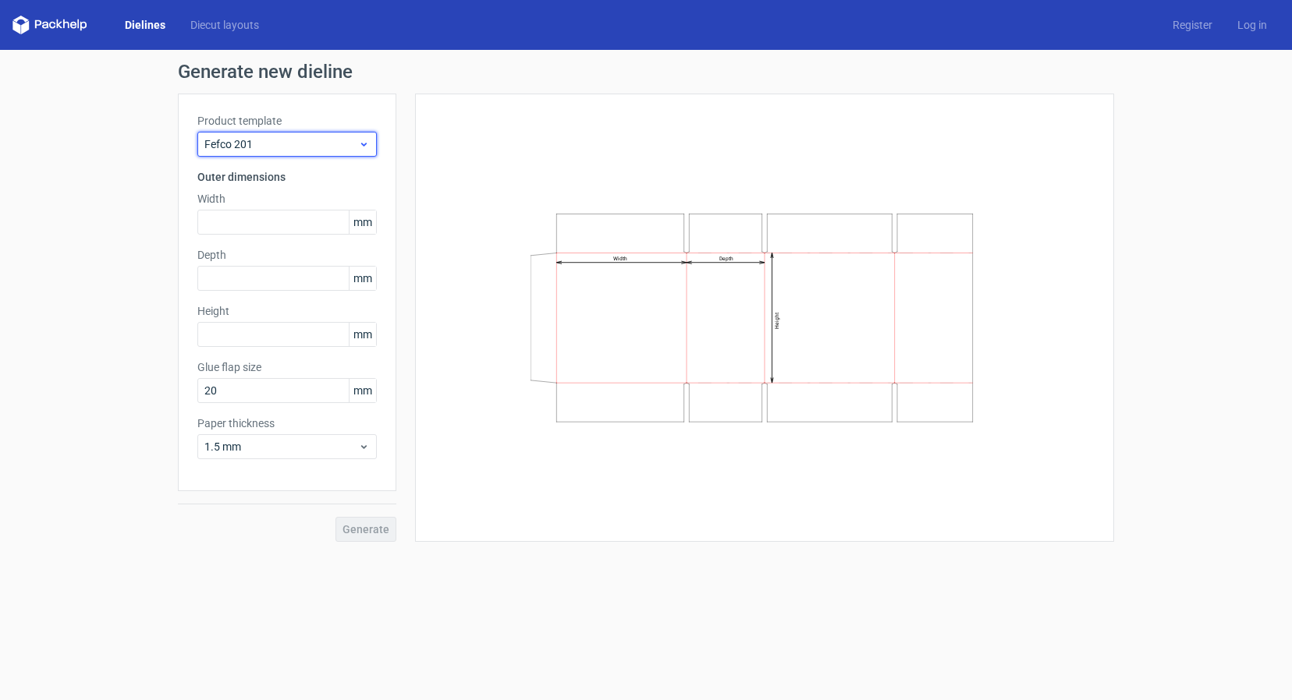
click at [349, 147] on span "Fefco 201" at bounding box center [281, 145] width 154 height 16
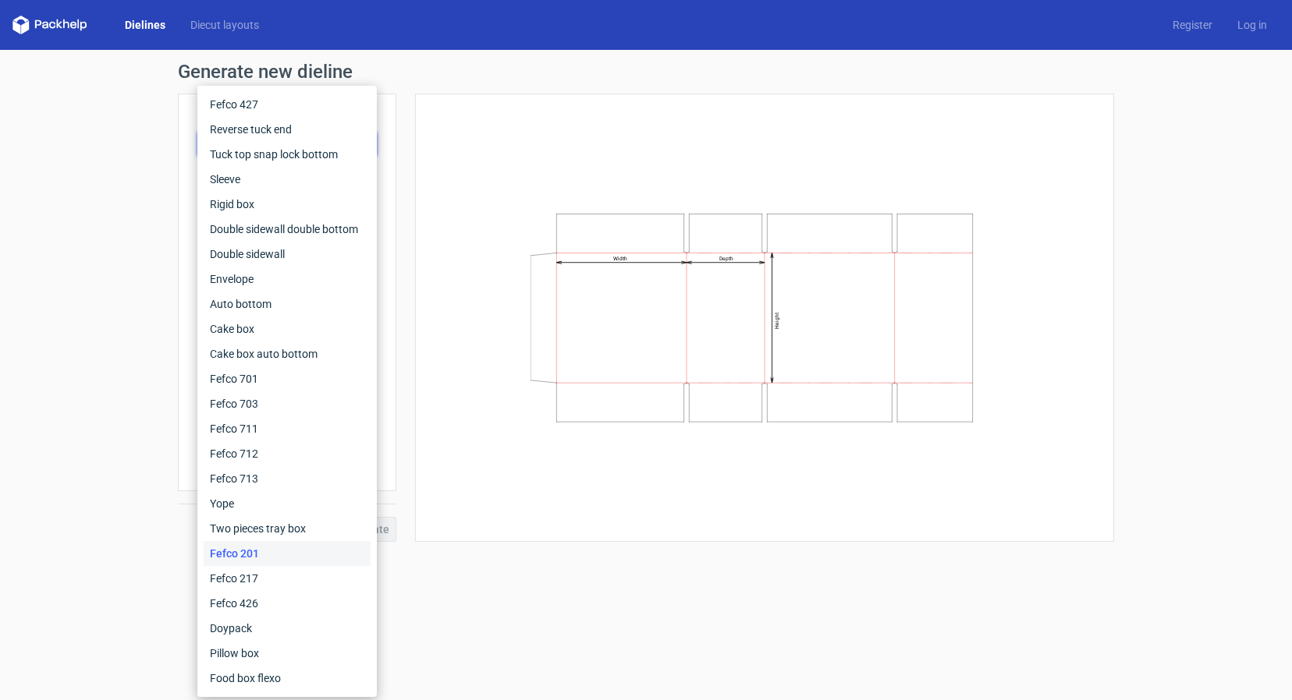
click at [581, 495] on div "Width Depth Height" at bounding box center [764, 318] width 660 height 410
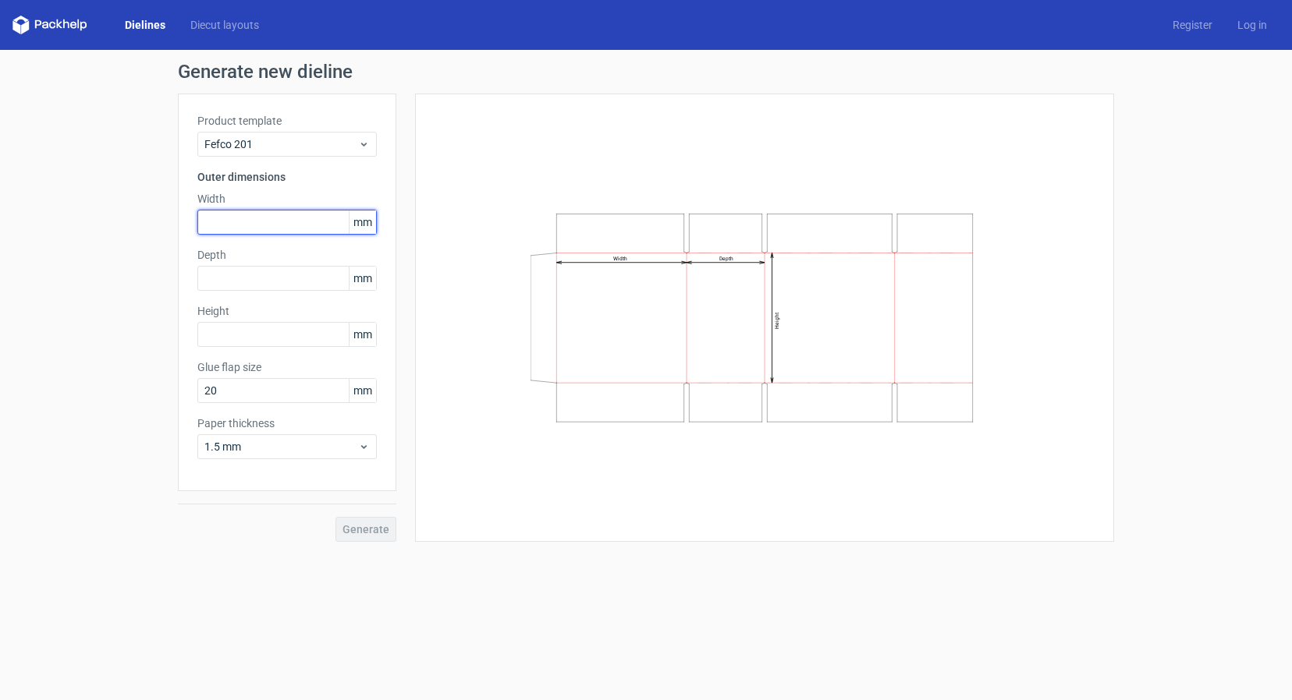
click at [328, 229] on input "text" at bounding box center [286, 222] width 179 height 25
type input "420"
click at [302, 277] on input "text" at bounding box center [286, 278] width 179 height 25
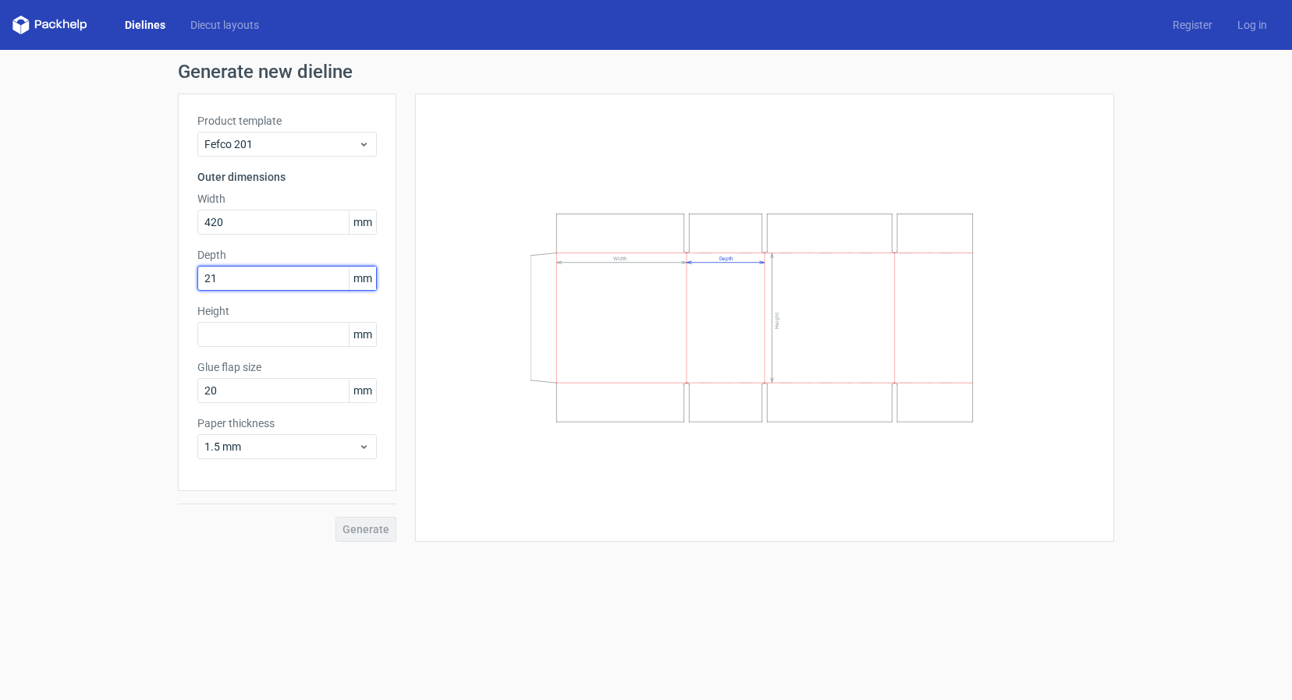
type input "210"
click at [294, 339] on input "text" at bounding box center [286, 334] width 179 height 25
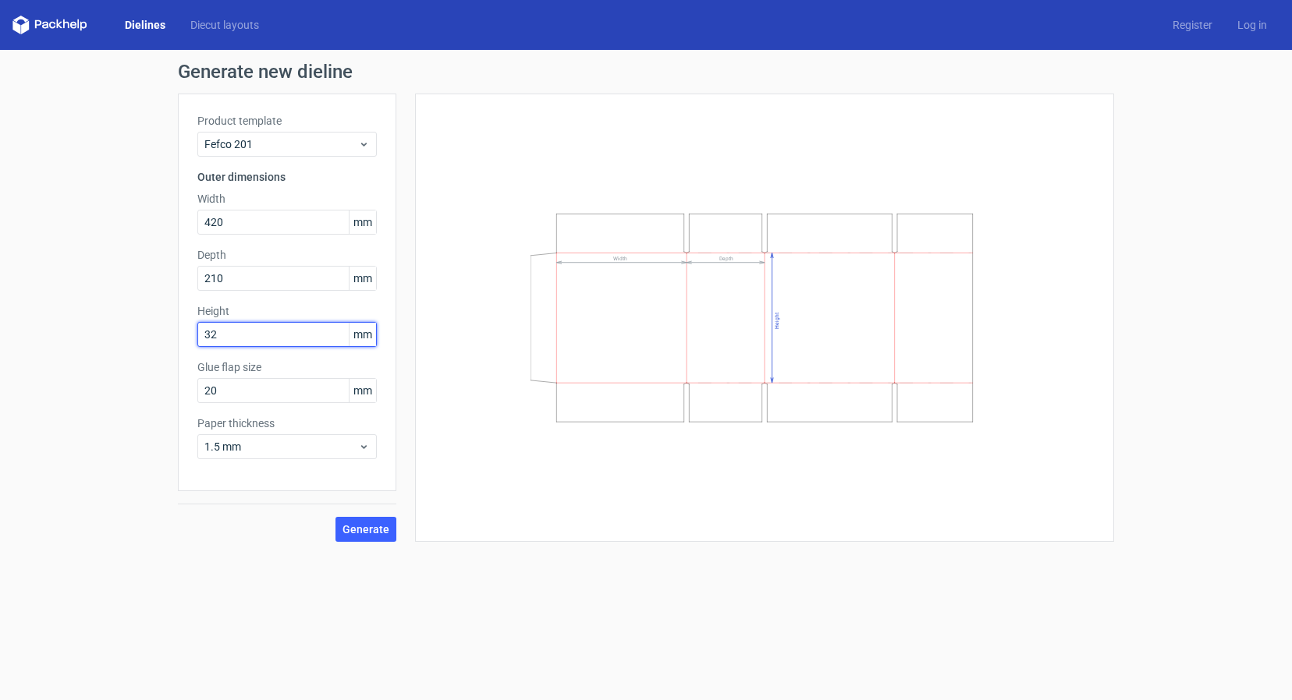
type input "325"
click at [484, 408] on div "Width Depth Height" at bounding box center [764, 318] width 660 height 410
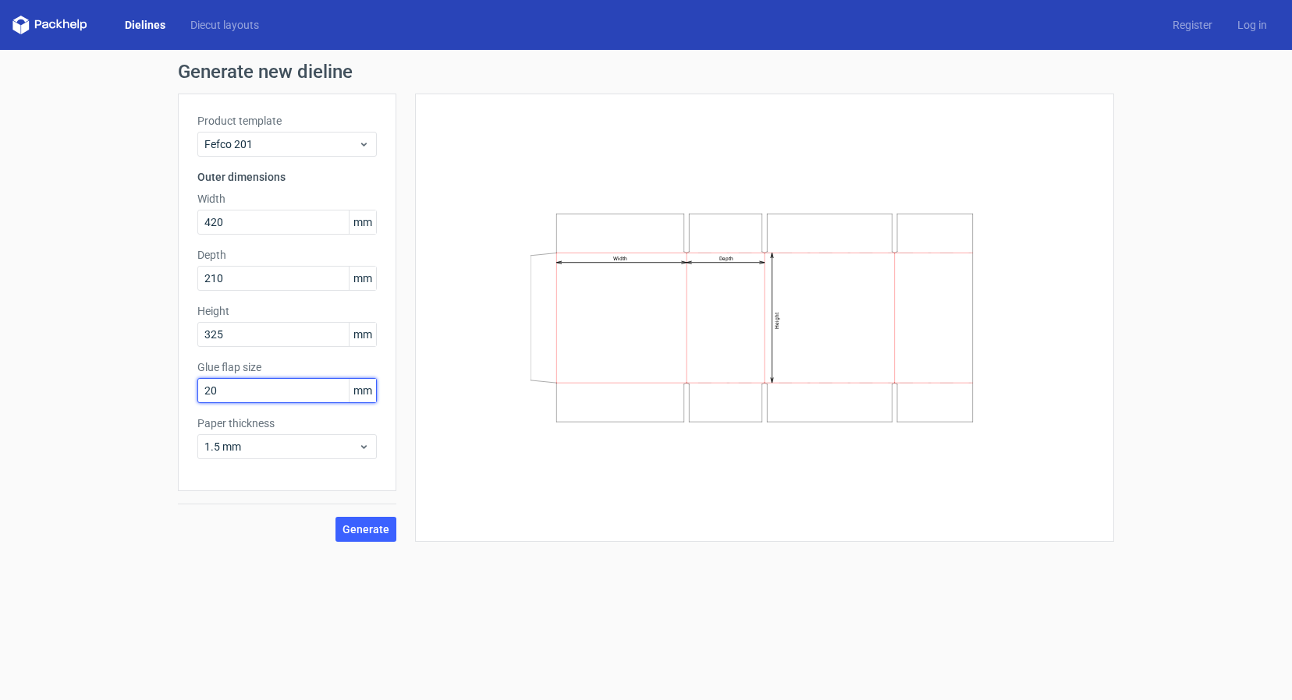
click at [295, 397] on input "20" at bounding box center [286, 390] width 179 height 25
type input "162"
click at [399, 575] on form "Generate new dieline Product template Fefco 201 Outer dimensions Width 420 mm D…" at bounding box center [646, 375] width 1292 height 651
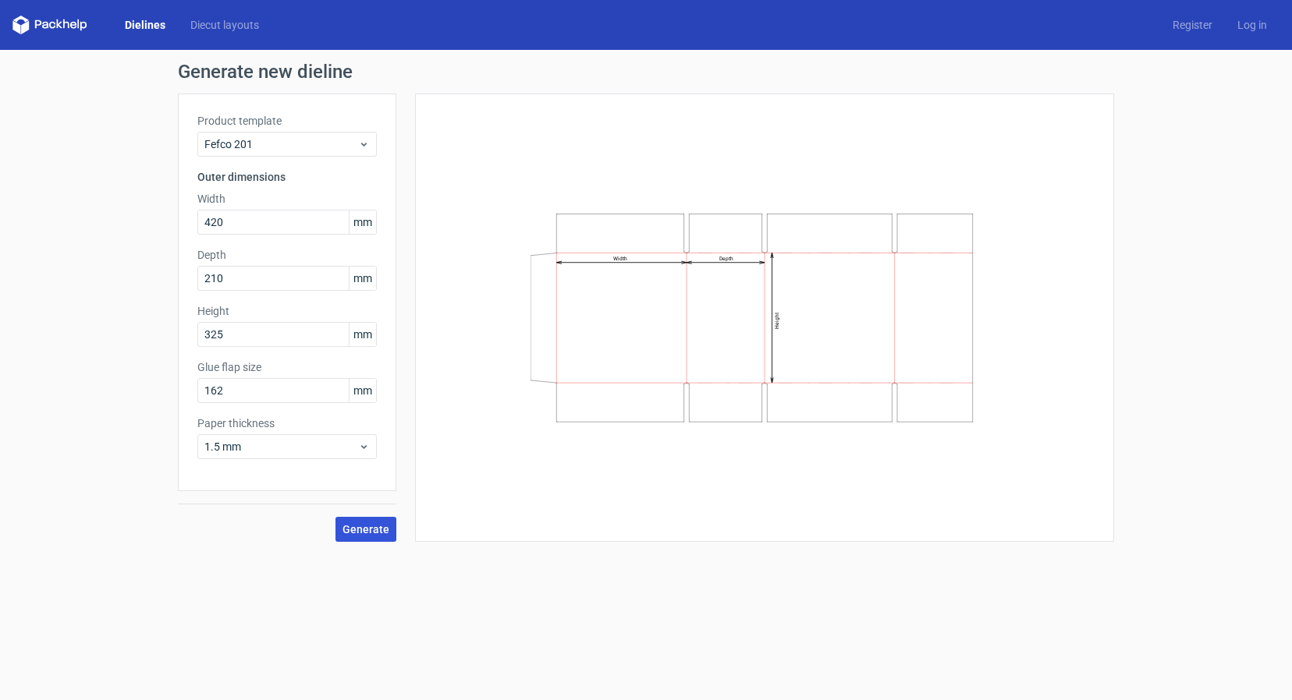
click at [371, 534] on span "Generate" at bounding box center [365, 529] width 47 height 11
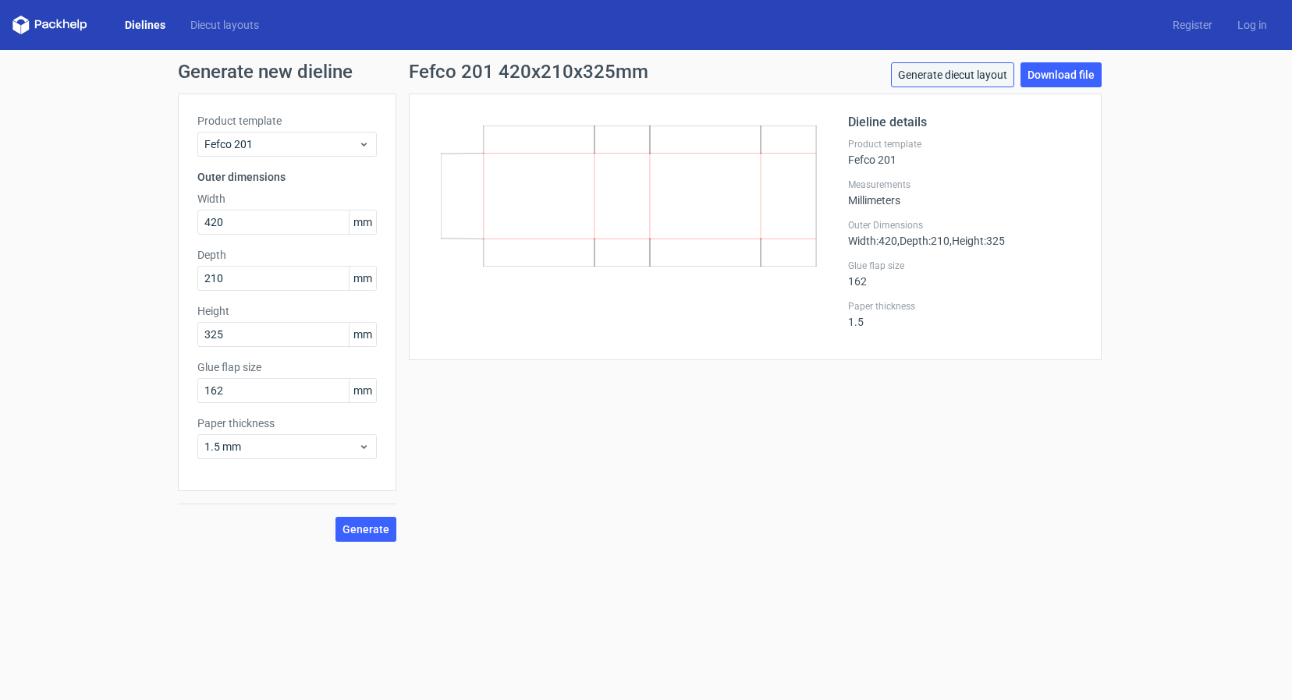
click at [945, 76] on link "Generate diecut layout" at bounding box center [952, 74] width 123 height 25
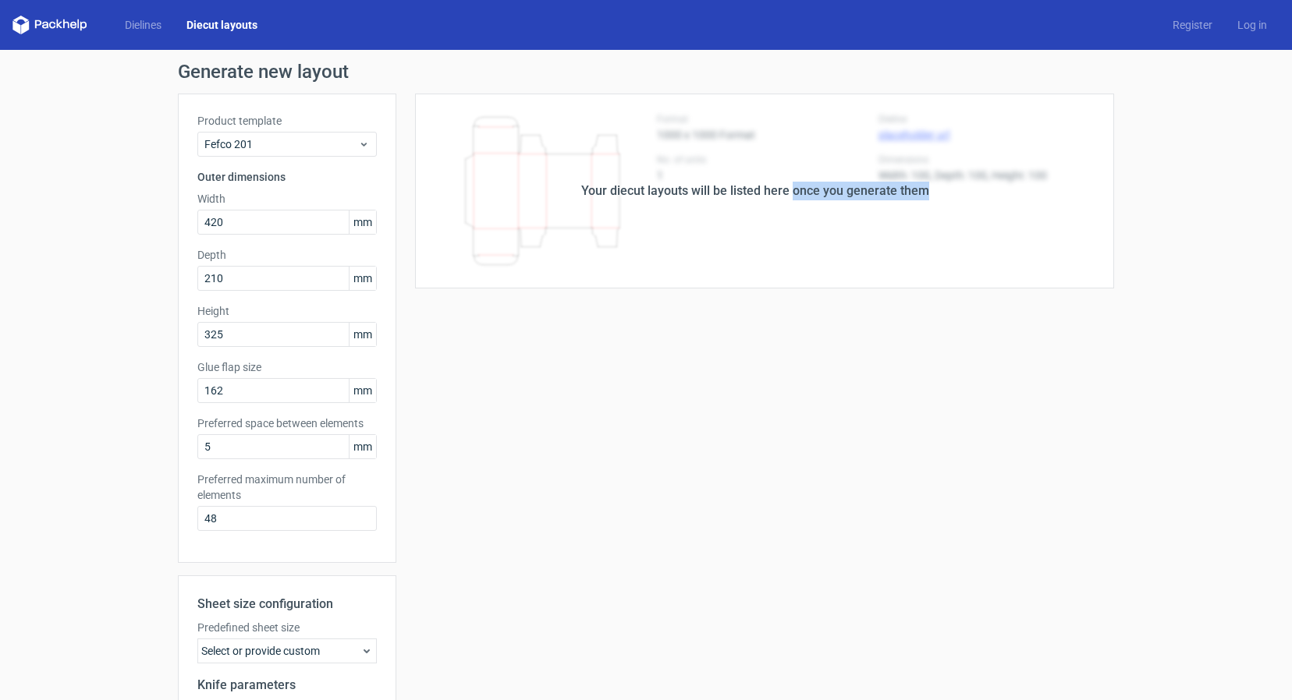
drag, startPoint x: 796, startPoint y: 194, endPoint x: 906, endPoint y: 208, distance: 111.7
click at [906, 208] on div "Your diecut layouts will be listed here once you generate them" at bounding box center [755, 191] width 718 height 195
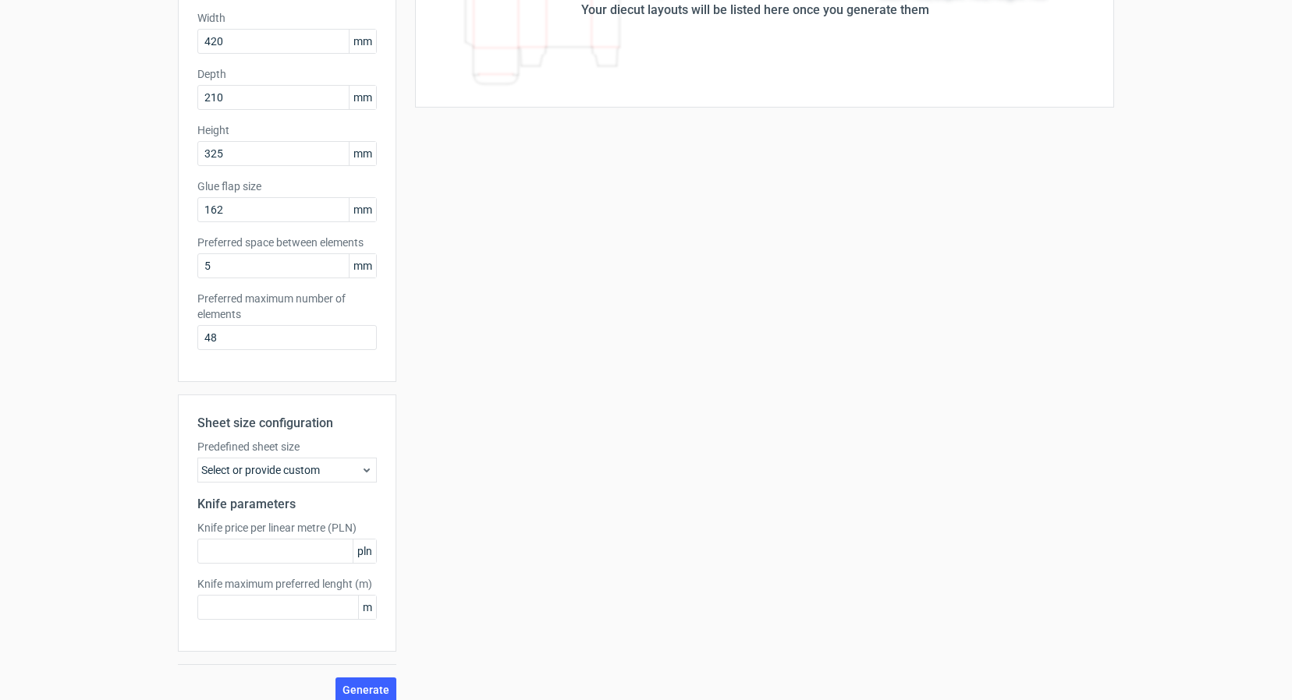
scroll to position [196, 0]
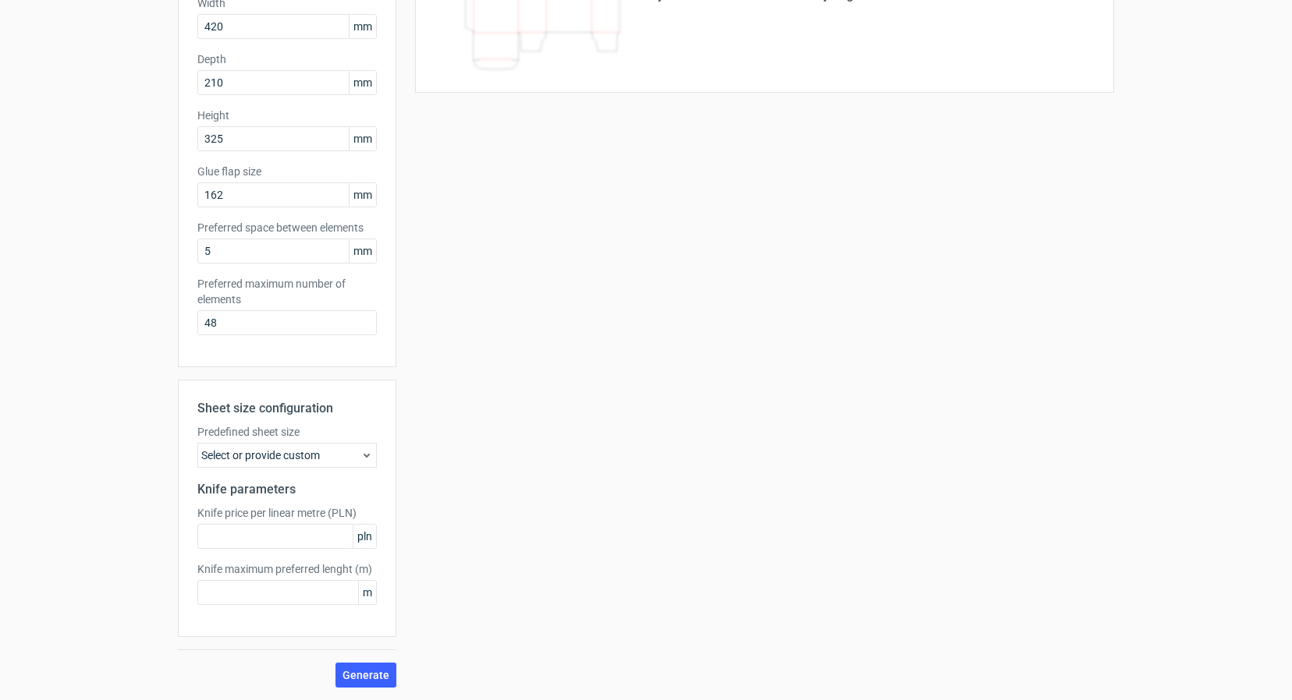
click at [324, 456] on div "Select or provide custom" at bounding box center [286, 455] width 179 height 25
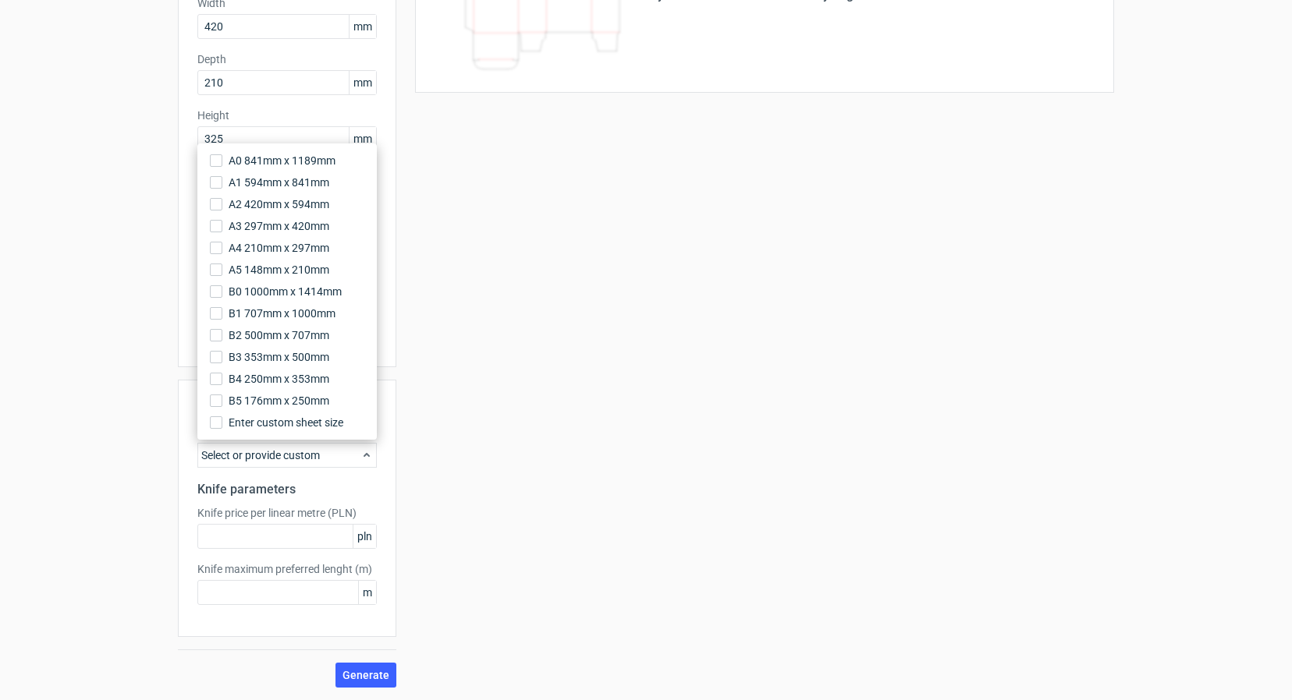
click at [453, 462] on div "Your diecut layouts will be listed here once you generate them Height Depth Wid…" at bounding box center [755, 293] width 718 height 790
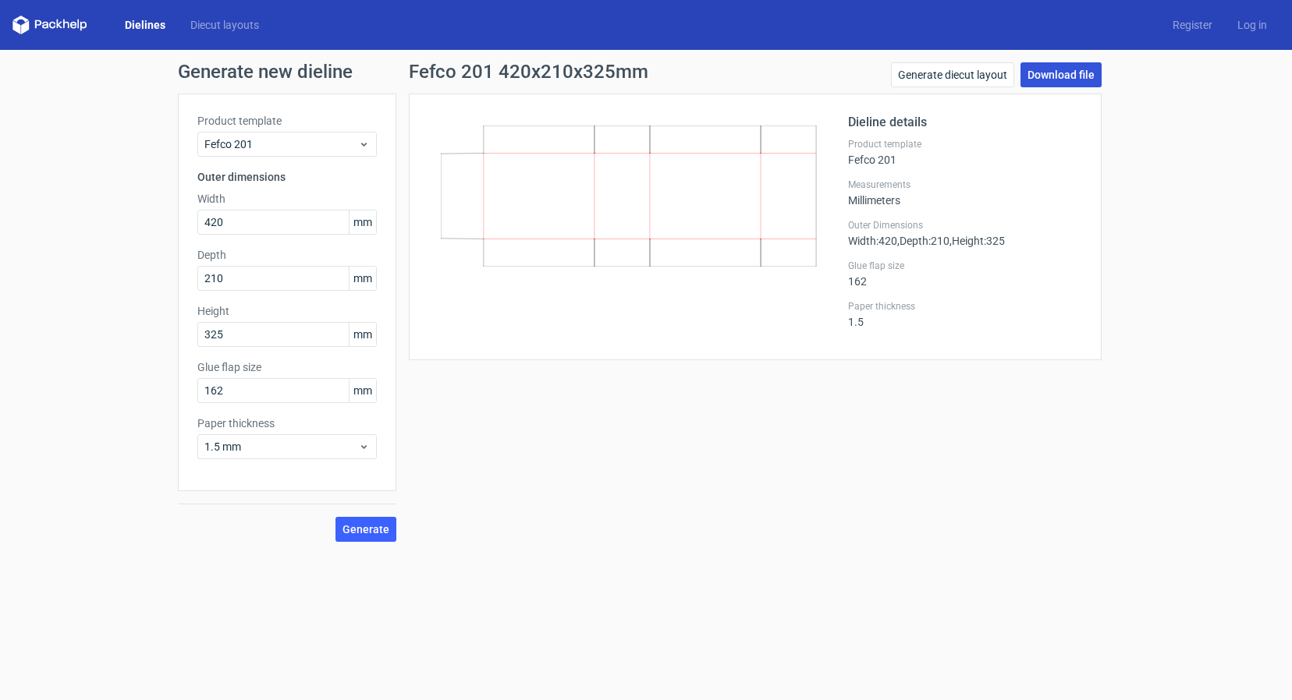
click at [1062, 82] on link "Download file" at bounding box center [1060, 74] width 81 height 25
click at [209, 20] on link "Diecut layouts" at bounding box center [225, 25] width 94 height 16
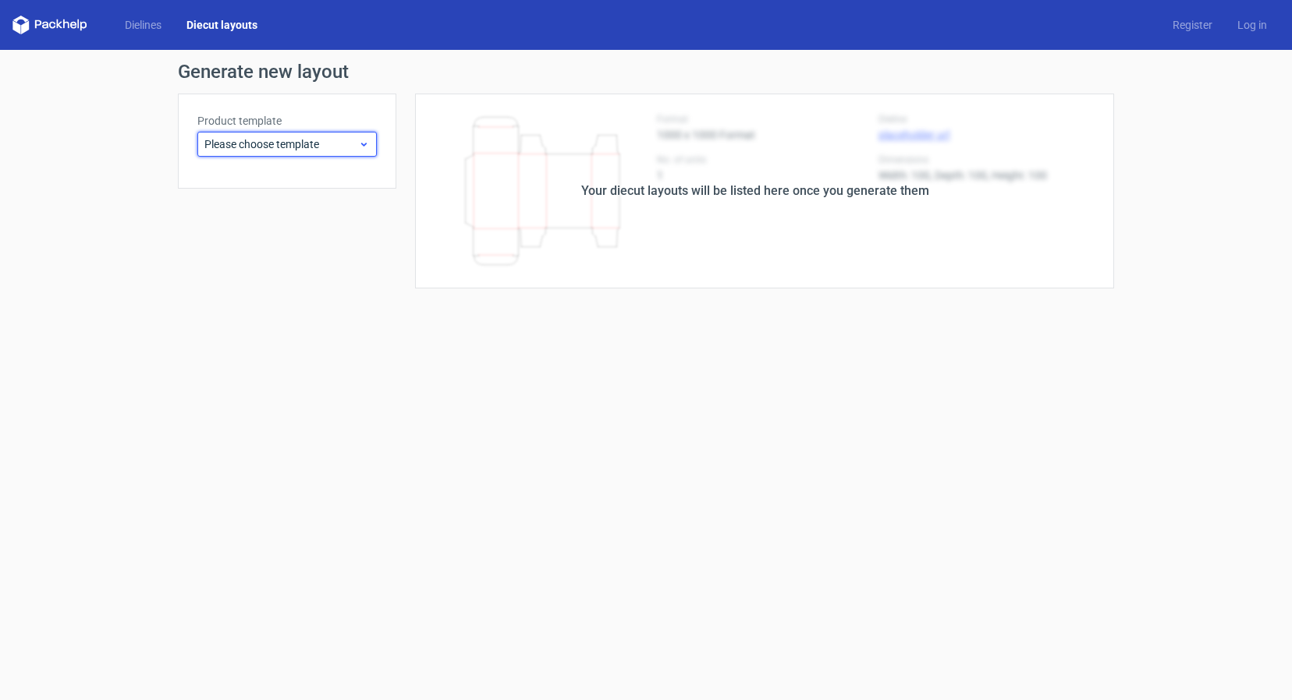
click at [293, 137] on span "Please choose template" at bounding box center [281, 145] width 154 height 16
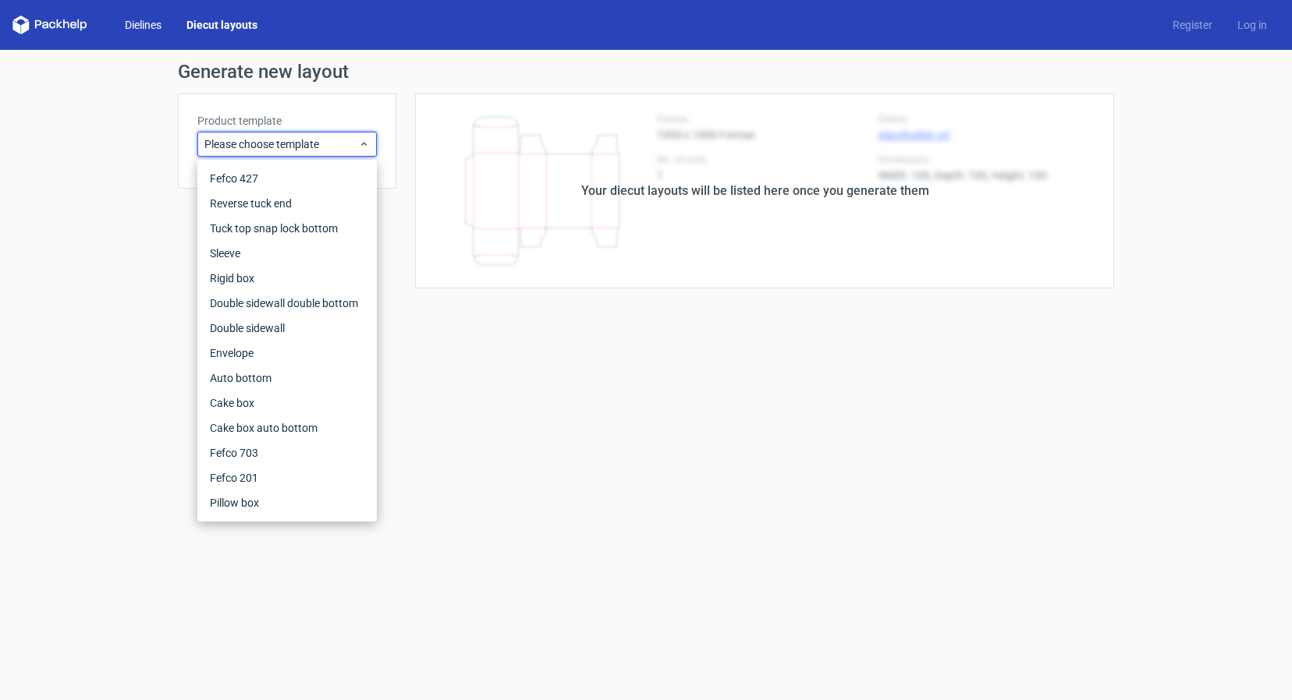
click at [147, 29] on link "Dielines" at bounding box center [143, 25] width 62 height 16
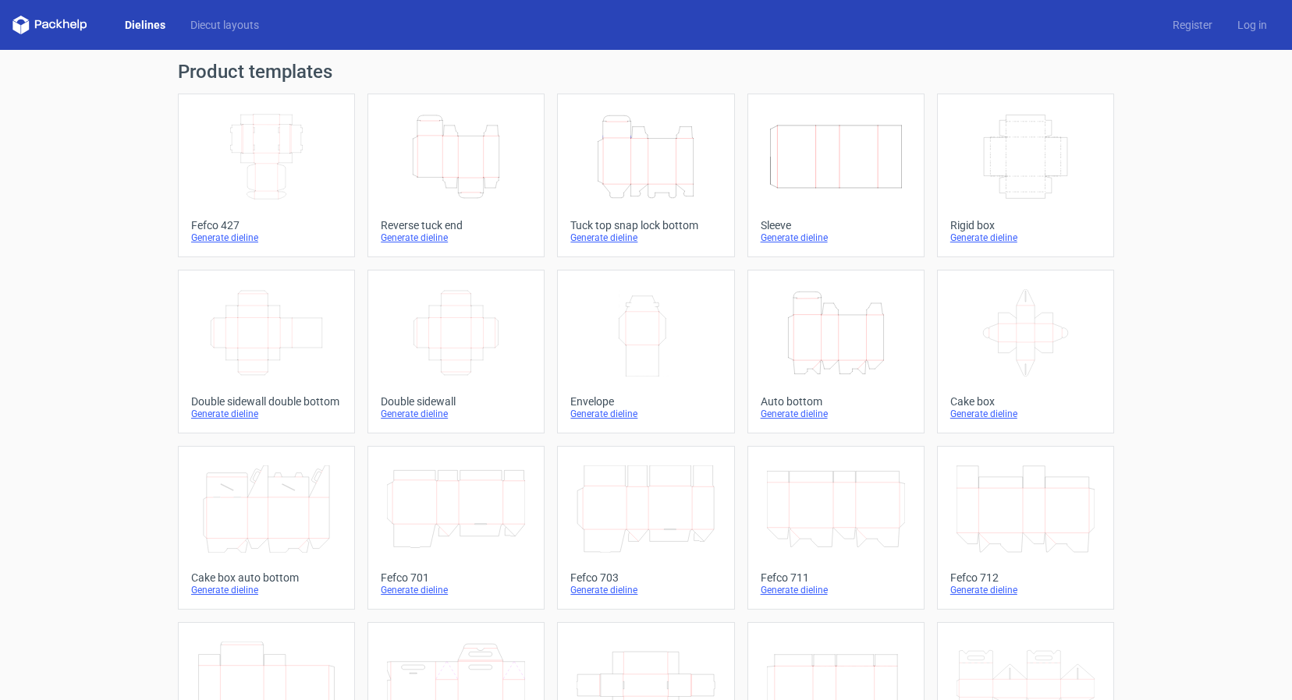
click at [232, 34] on div "Dielines Diecut layouts" at bounding box center [141, 25] width 259 height 19
click at [236, 30] on link "Diecut layouts" at bounding box center [225, 25] width 94 height 16
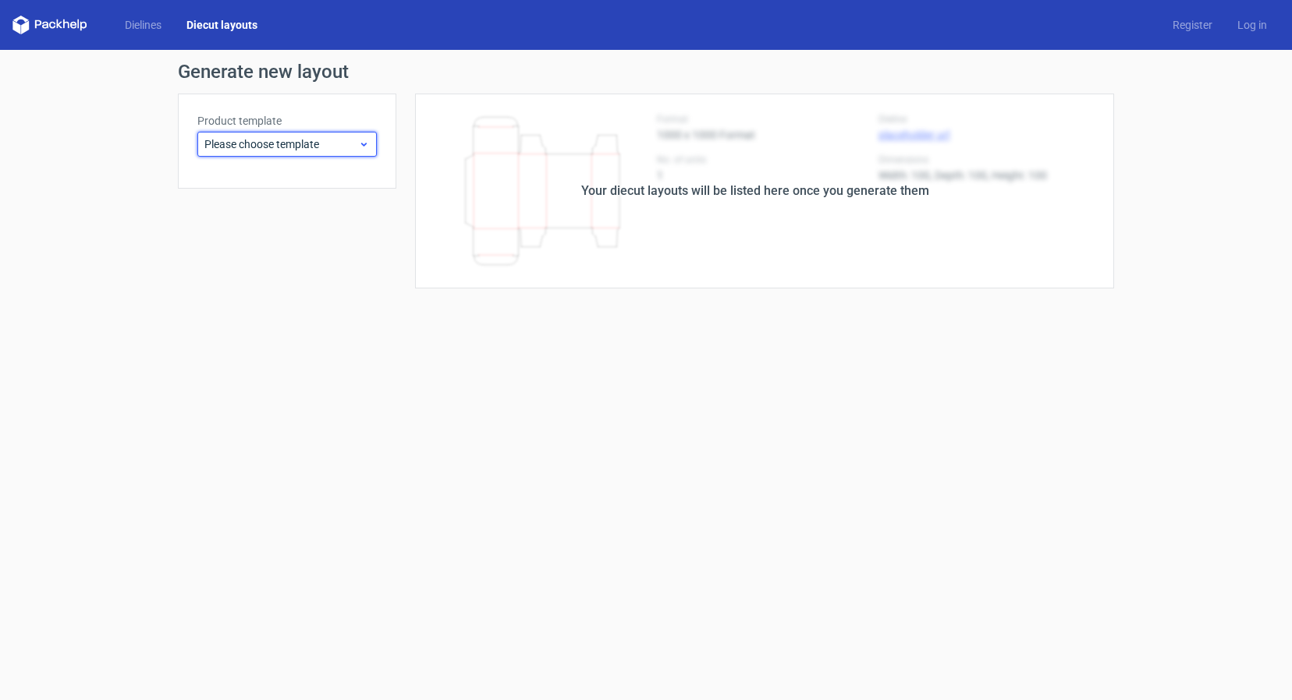
click at [256, 140] on span "Please choose template" at bounding box center [281, 145] width 154 height 16
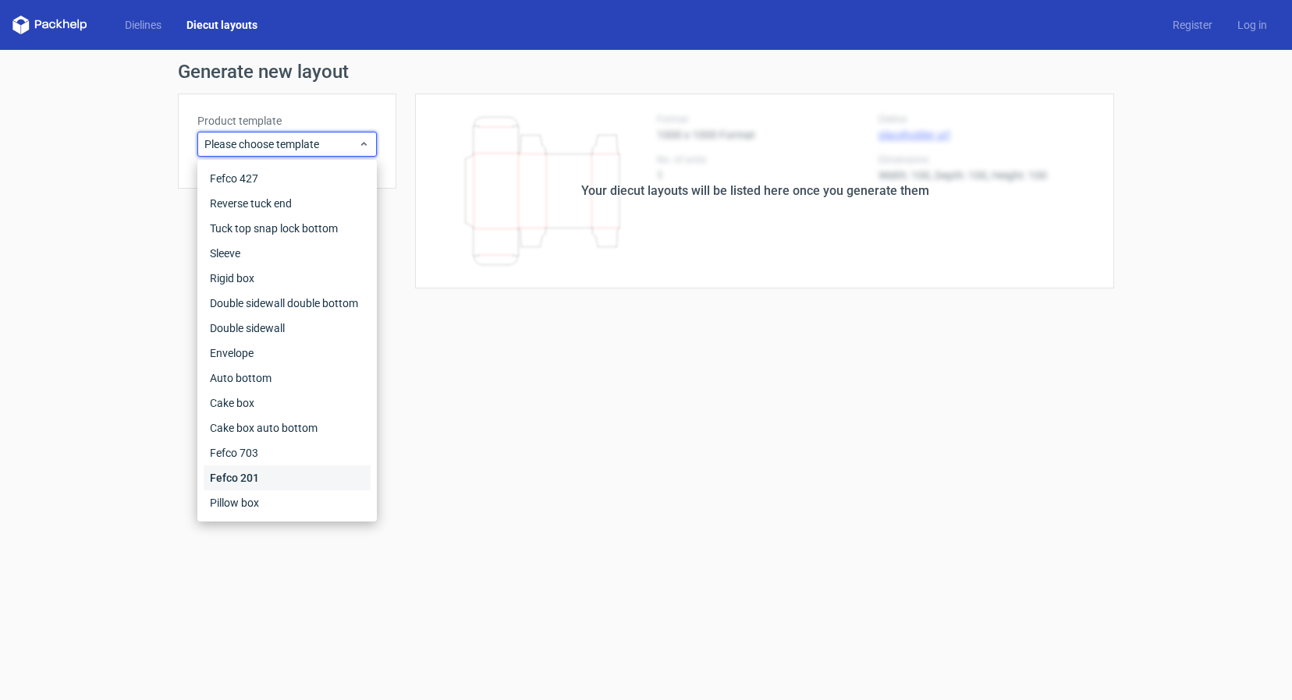
click at [271, 481] on div "Fefco 201" at bounding box center [287, 478] width 167 height 25
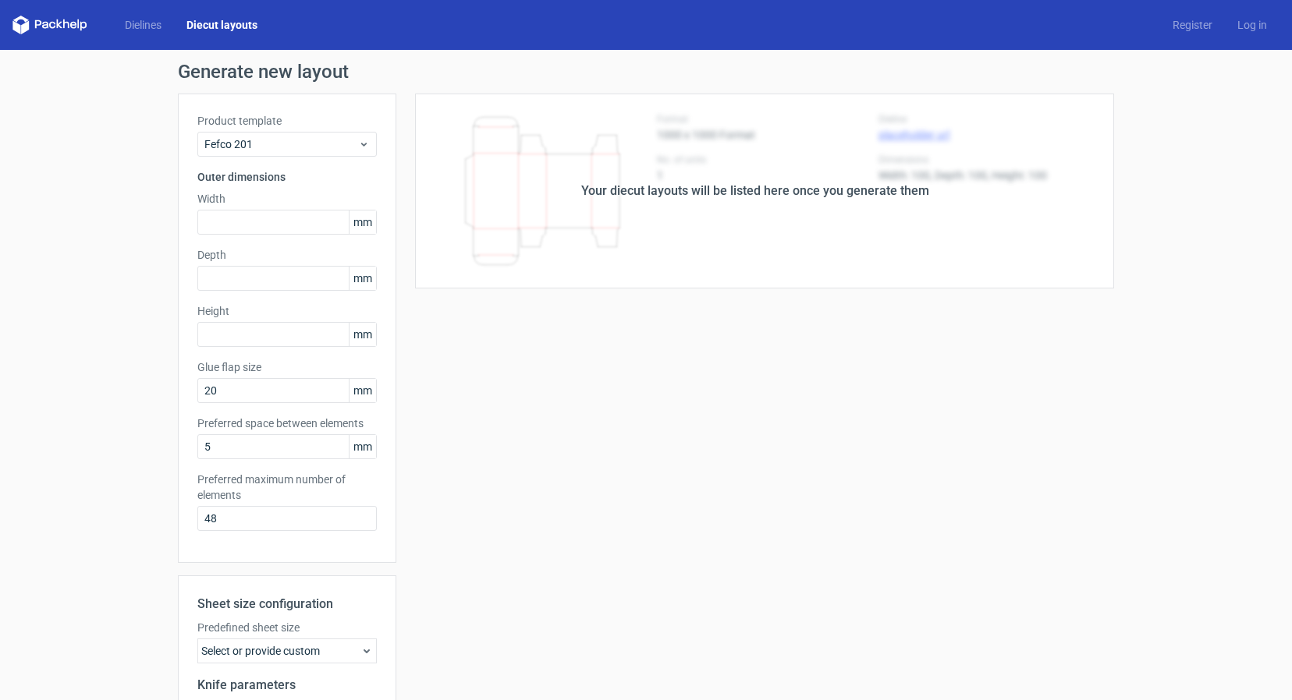
scroll to position [2, 0]
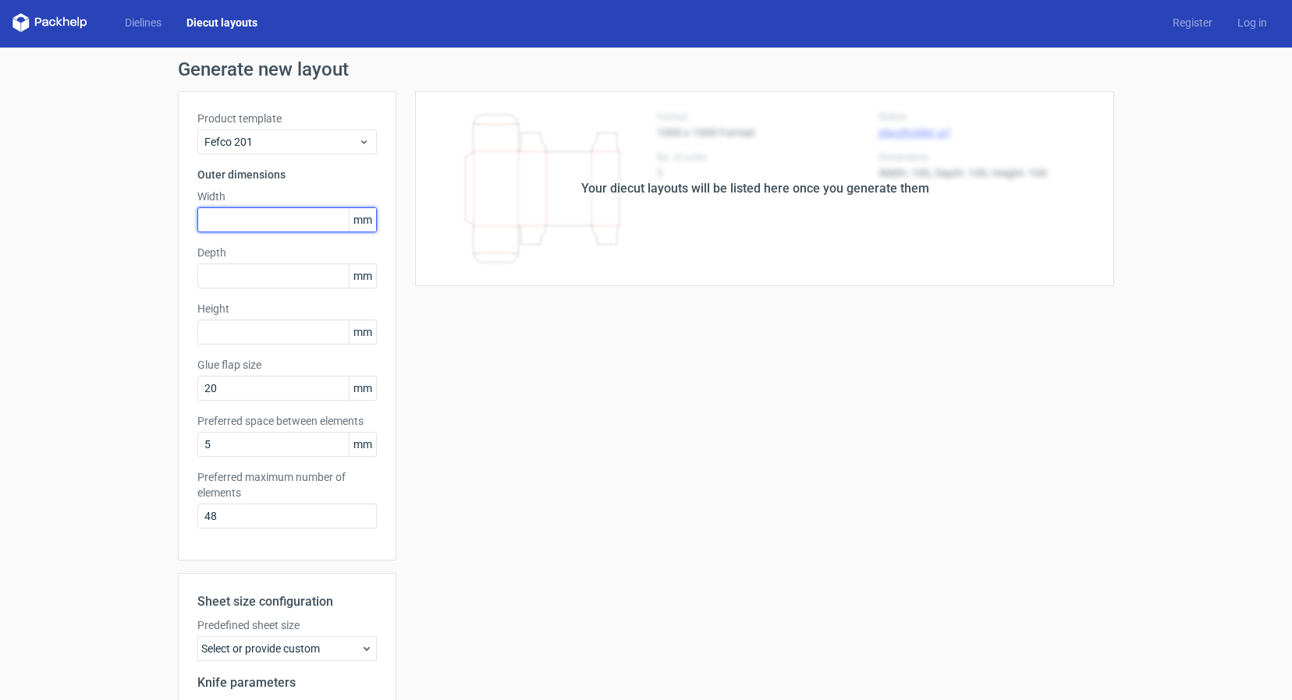
click at [270, 224] on input "text" at bounding box center [286, 219] width 179 height 25
type input "420"
click at [254, 274] on input "text" at bounding box center [286, 276] width 179 height 25
type input "210"
click at [270, 331] on input "text" at bounding box center [286, 332] width 179 height 25
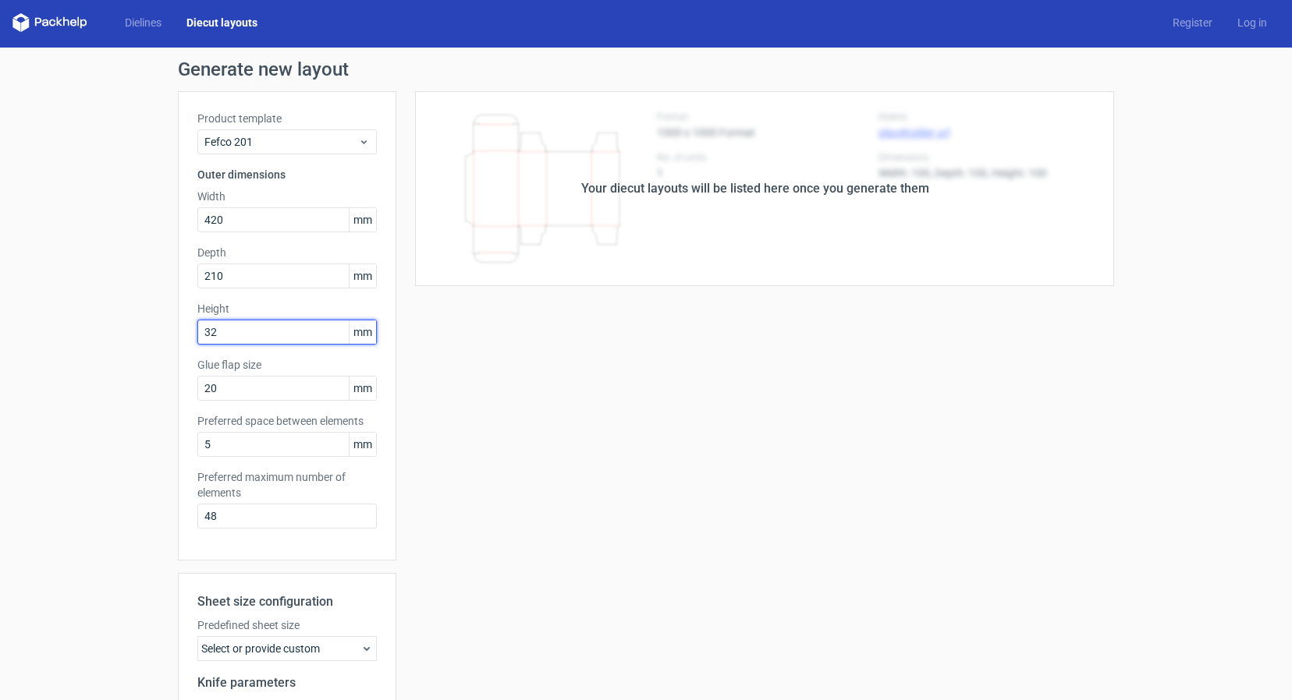
type input "325"
drag, startPoint x: 250, startPoint y: 381, endPoint x: 154, endPoint y: 379, distance: 95.2
click at [197, 379] on input "20" at bounding box center [286, 388] width 179 height 25
click at [229, 387] on input "20" at bounding box center [286, 388] width 179 height 25
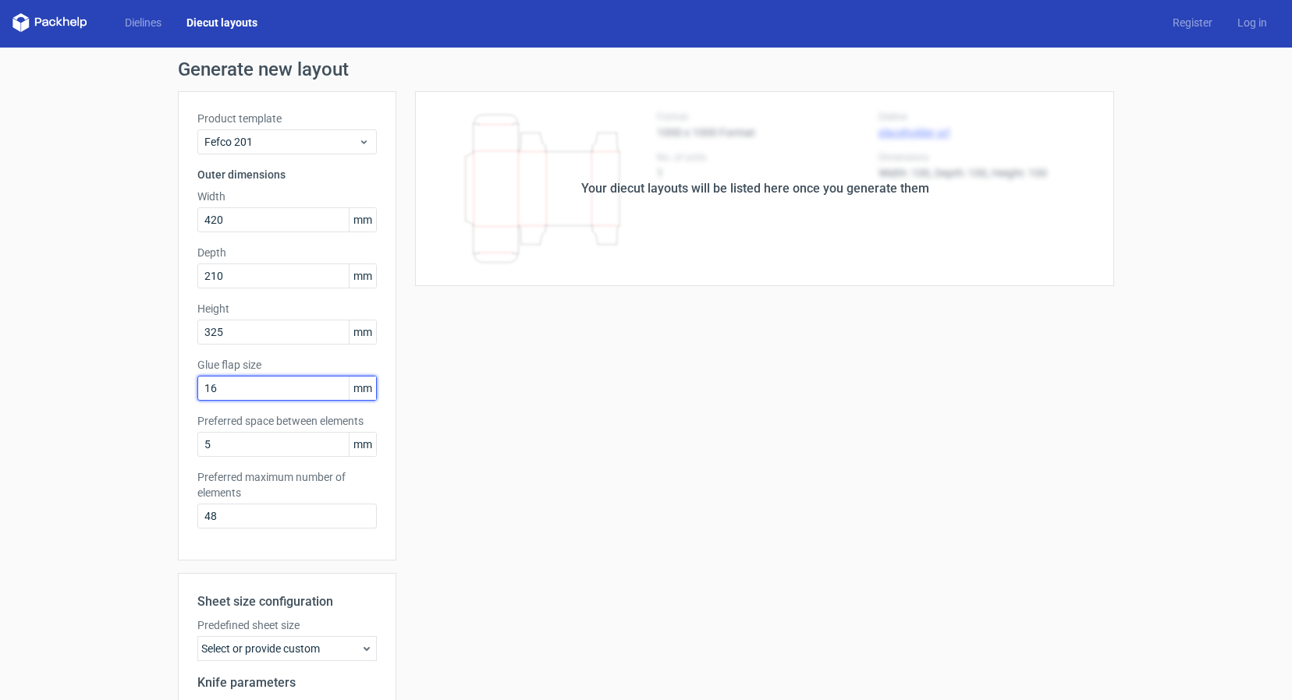
type input "162"
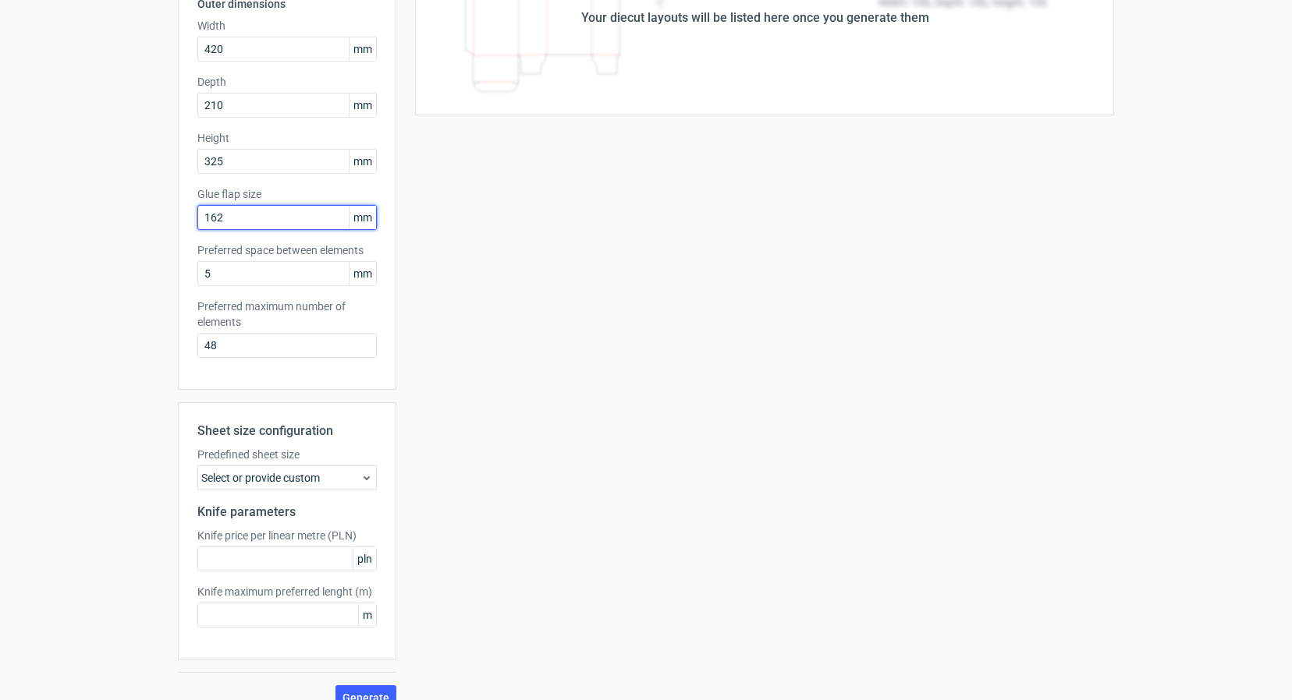
scroll to position [196, 0]
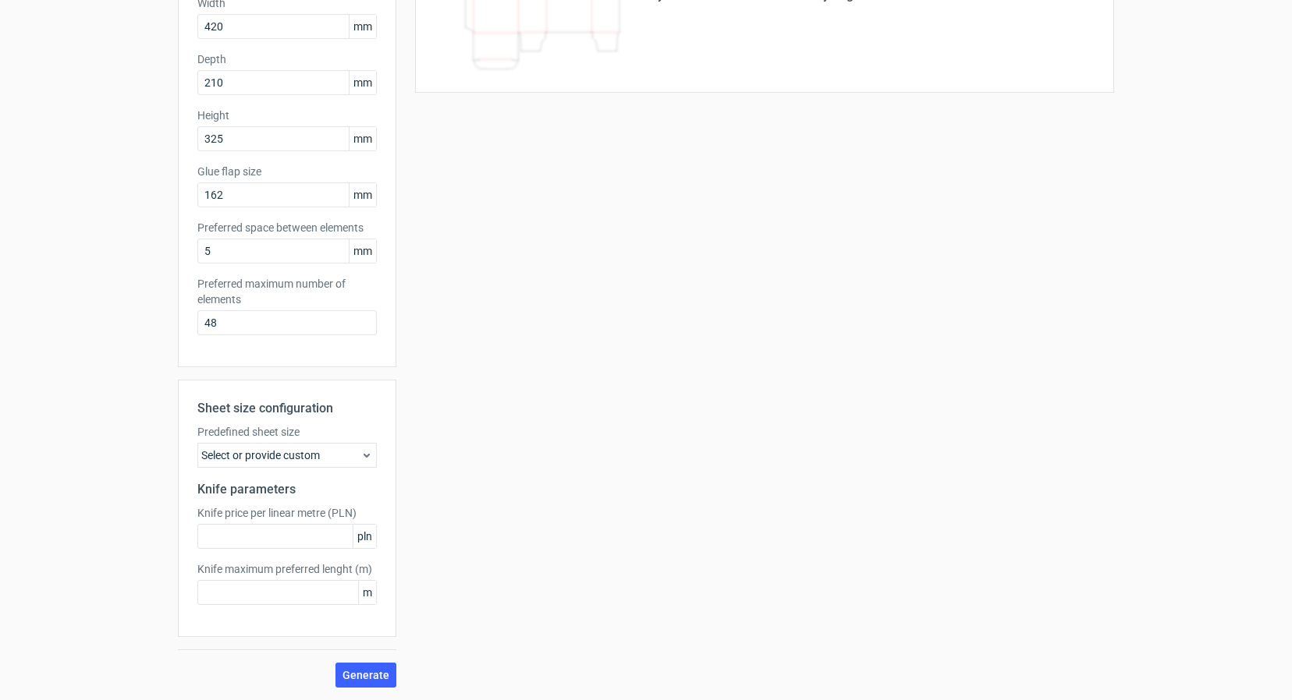
click at [361, 451] on icon at bounding box center [366, 455] width 12 height 12
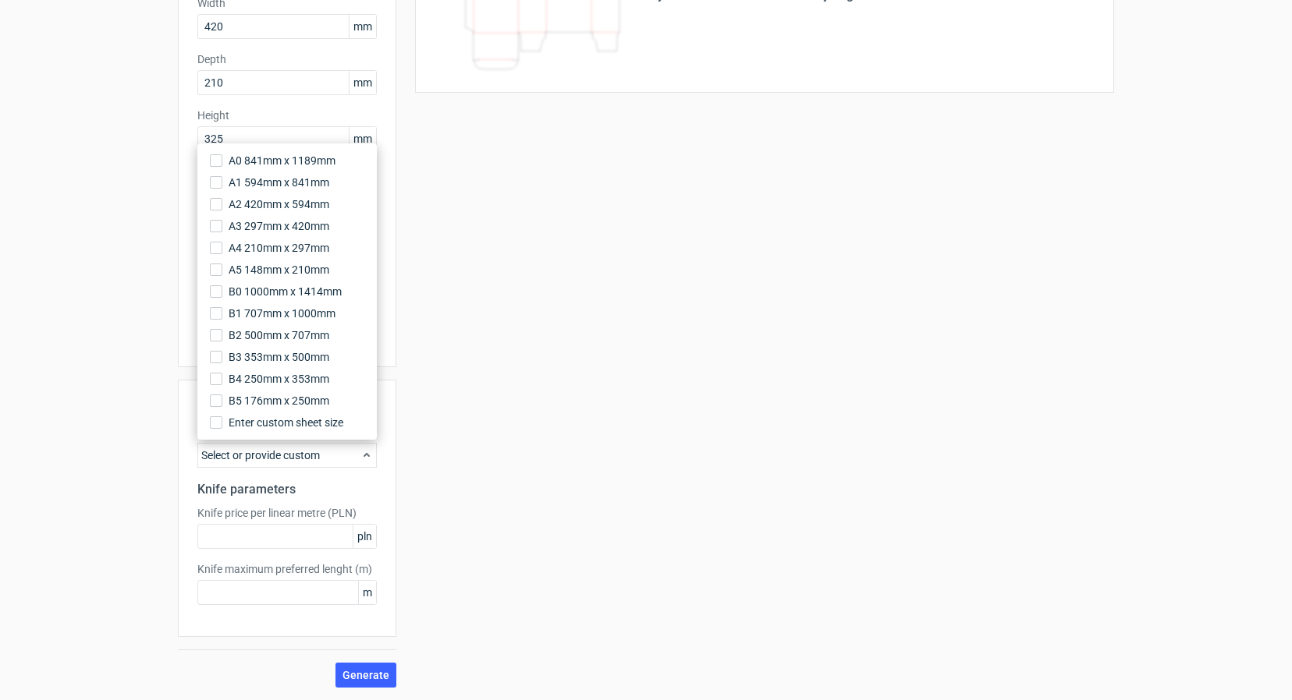
click at [487, 447] on div "Your diecut layouts will be listed here once you generate them Height Depth Wid…" at bounding box center [755, 293] width 718 height 790
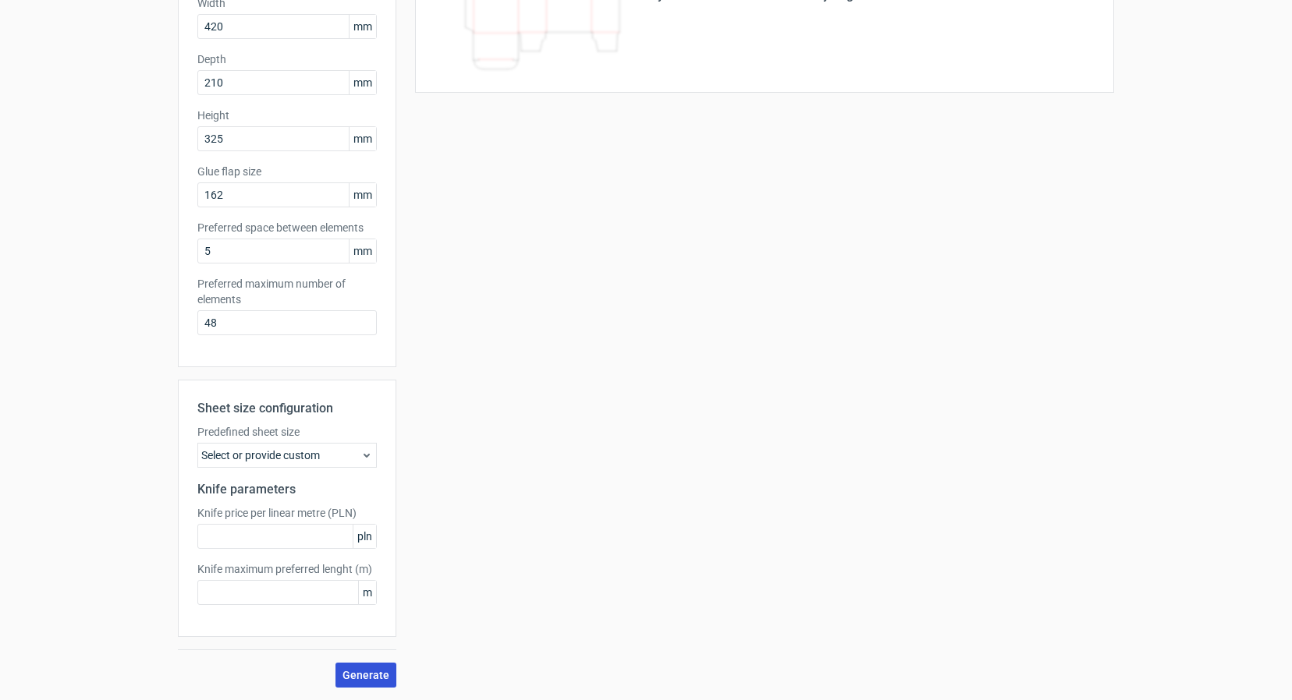
click at [377, 679] on span "Generate" at bounding box center [365, 675] width 47 height 11
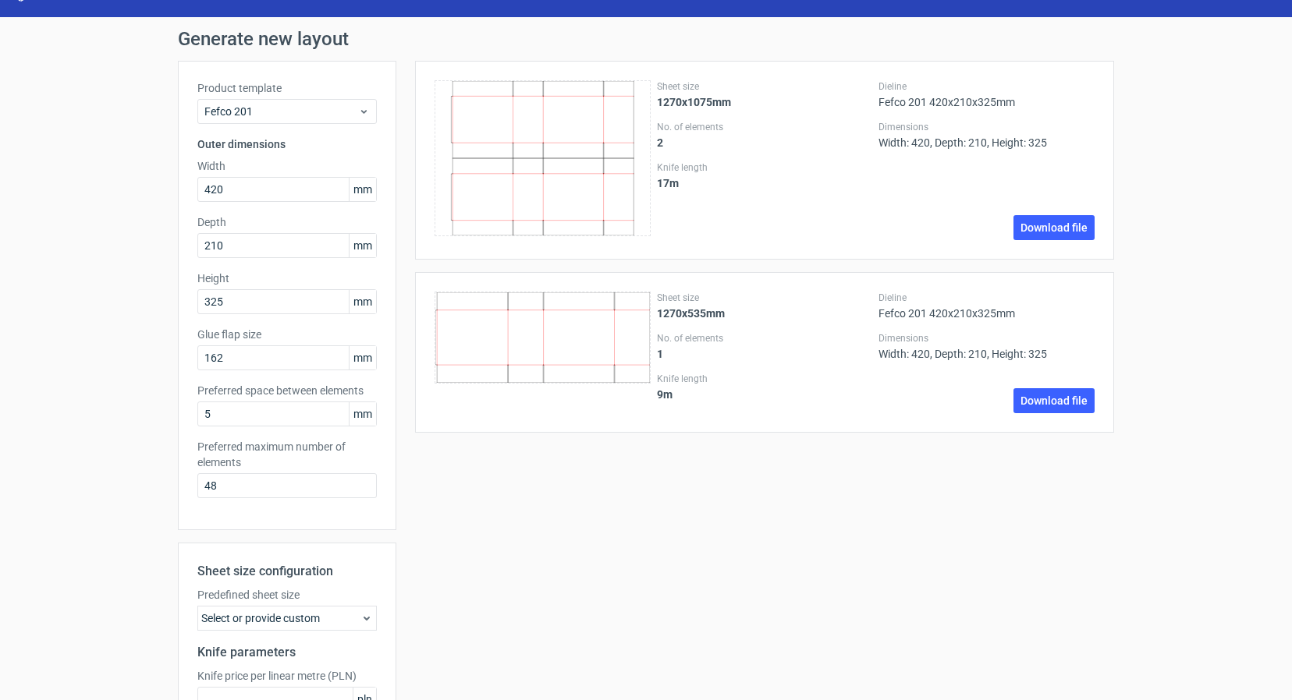
scroll to position [22, 0]
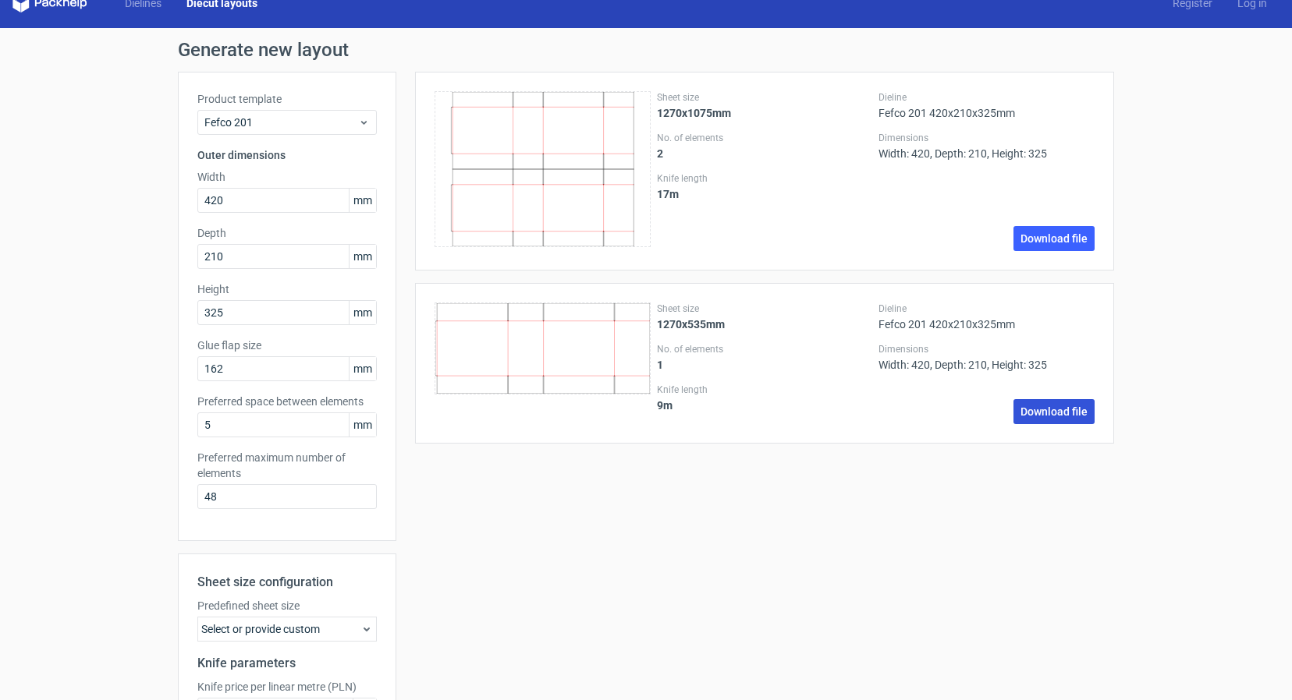
click at [1055, 420] on link "Download file" at bounding box center [1053, 411] width 81 height 25
